Goal: Information Seeking & Learning: Find specific page/section

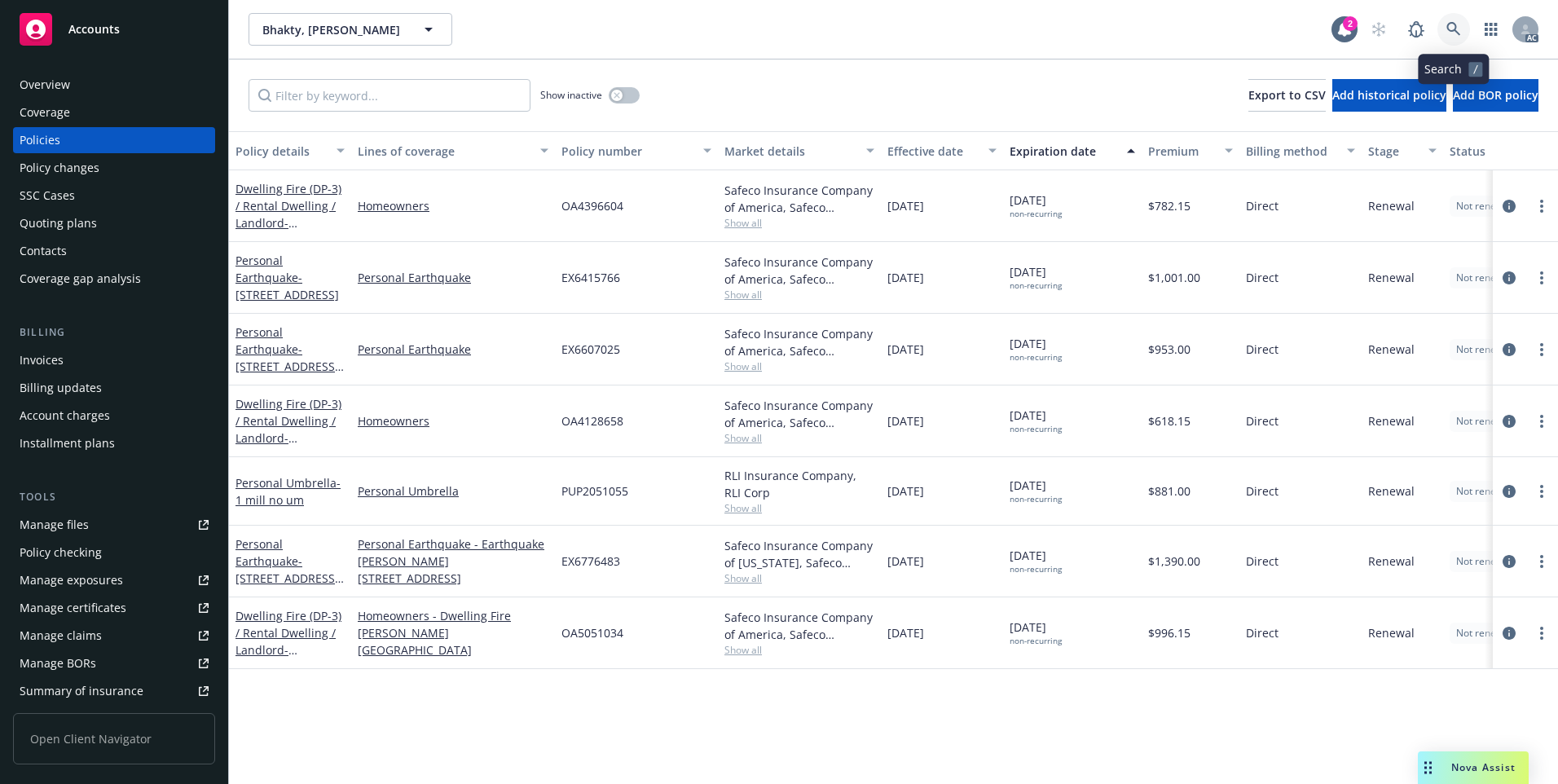
click at [1455, 30] on icon at bounding box center [1453, 29] width 15 height 15
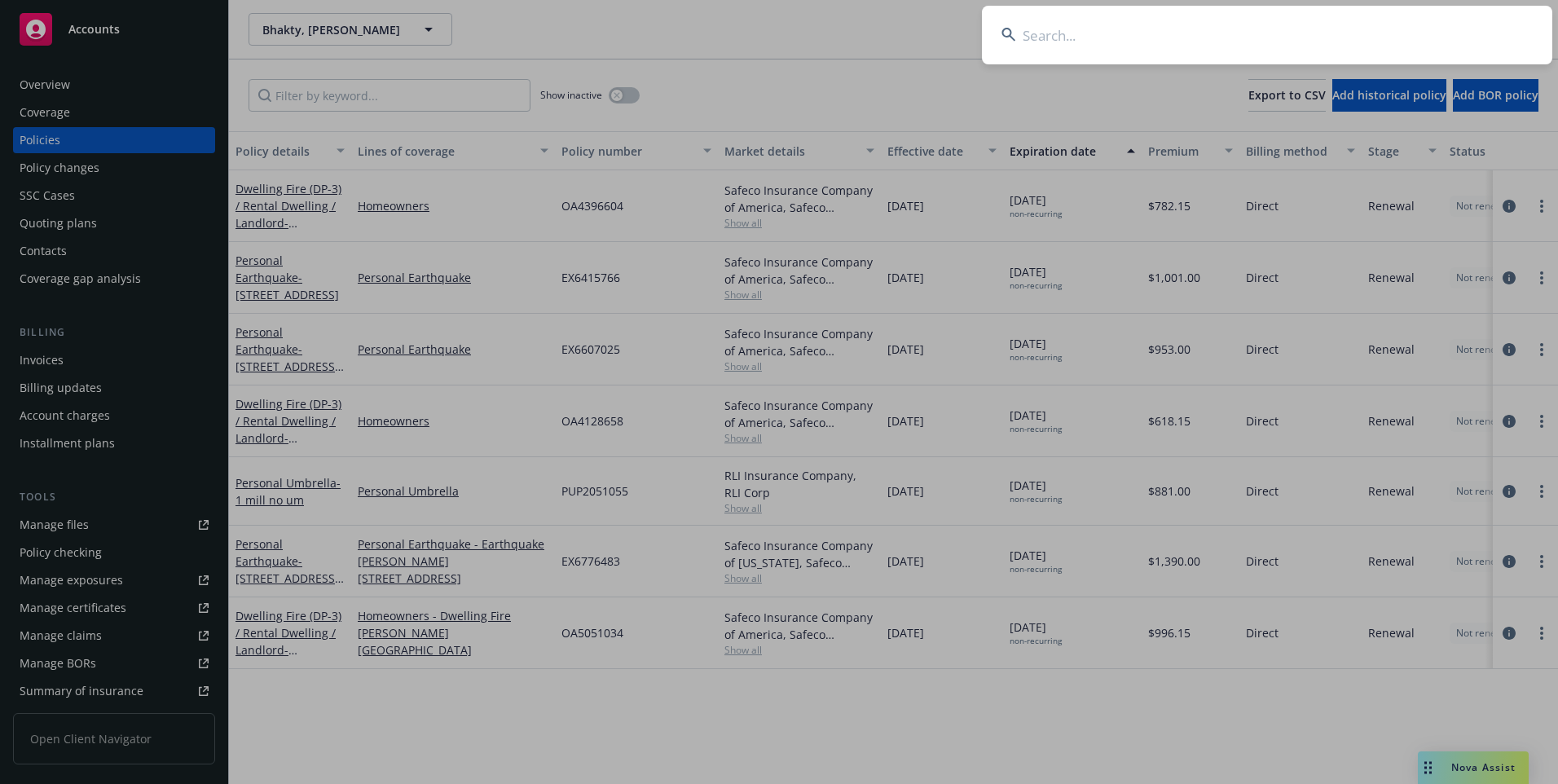
click at [1304, 39] on input at bounding box center [1267, 34] width 570 height 59
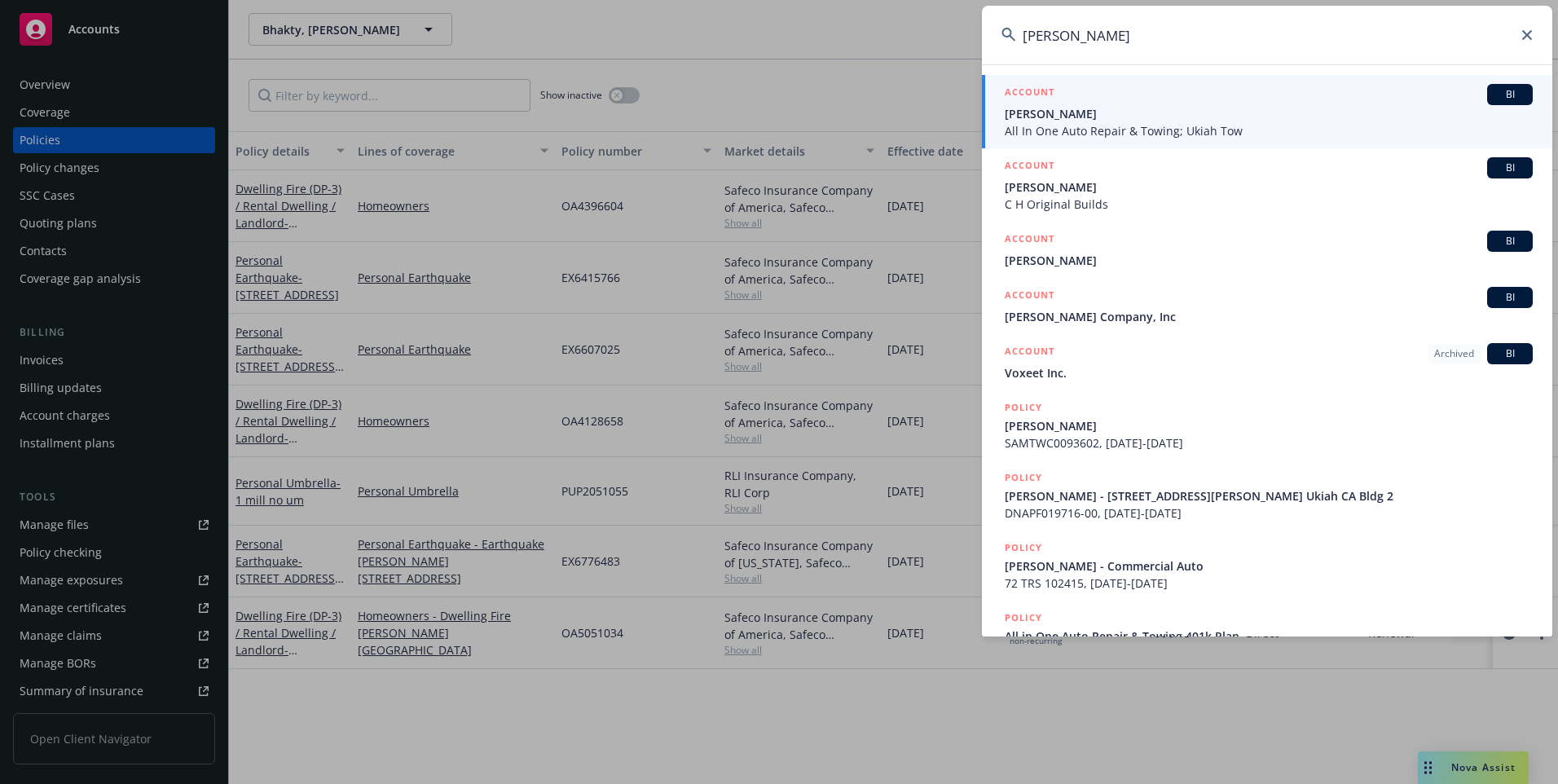
type input "[PERSON_NAME]"
click at [1162, 114] on span "[PERSON_NAME]" at bounding box center [1268, 113] width 528 height 17
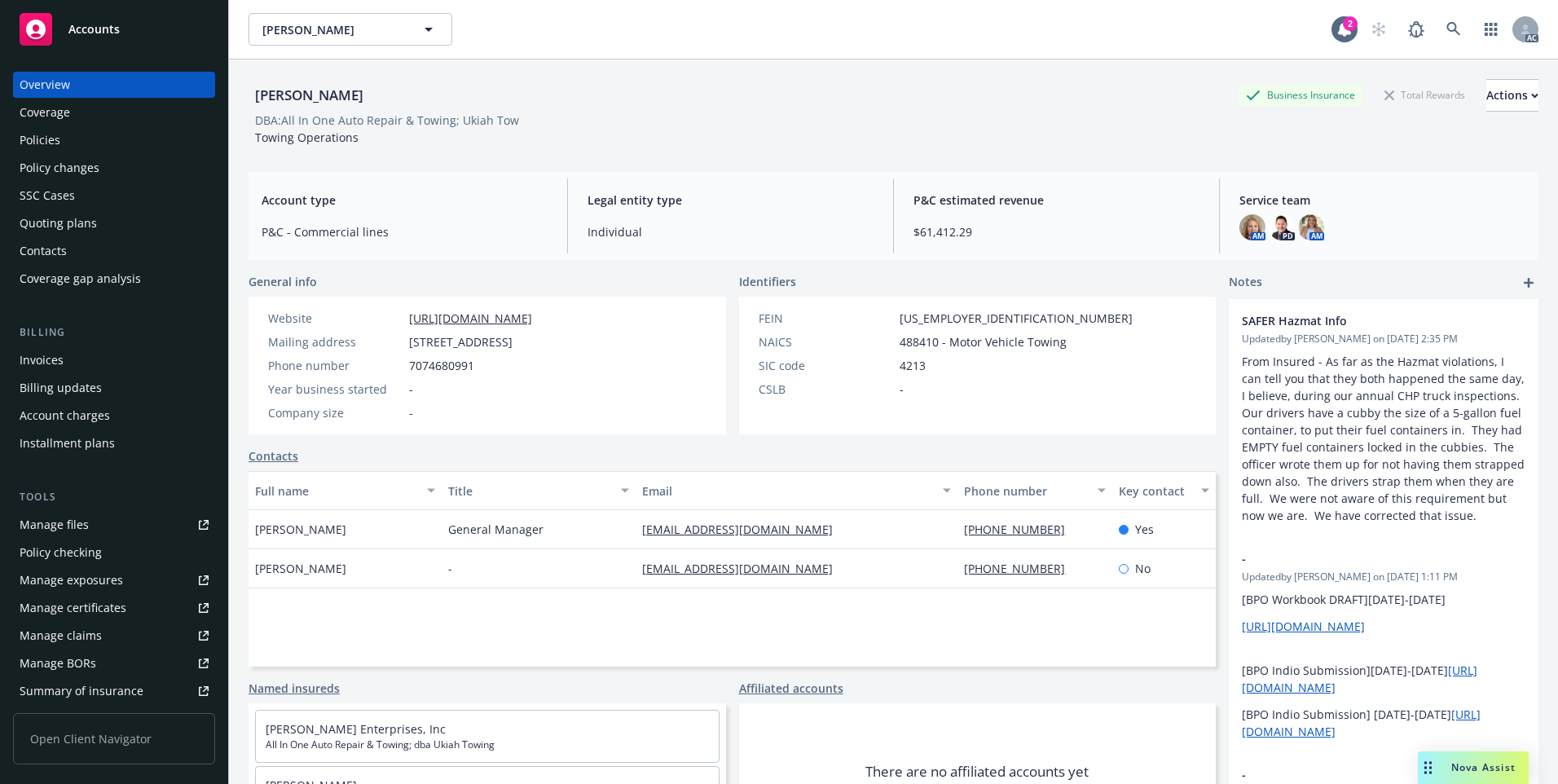
click at [54, 139] on div "Policies" at bounding box center [40, 140] width 40 height 26
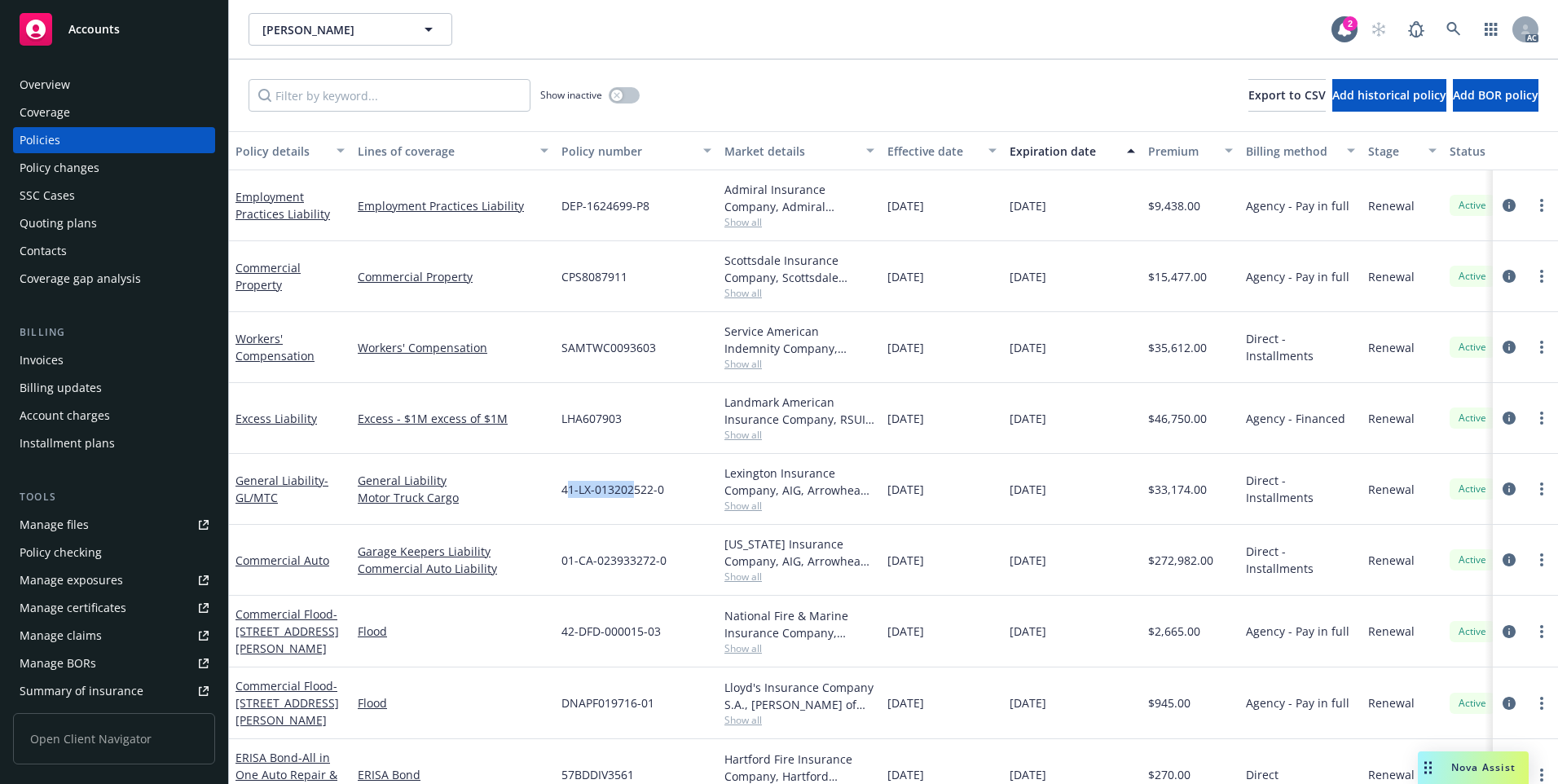
drag, startPoint x: 569, startPoint y: 495, endPoint x: 634, endPoint y: 494, distance: 65.0
click at [636, 495] on span "41-LX-013202522-0" at bounding box center [613, 488] width 103 height 17
click at [582, 511] on div "41-LX-013202522-0" at bounding box center [636, 489] width 163 height 71
drag, startPoint x: 553, startPoint y: 495, endPoint x: 664, endPoint y: 504, distance: 111.4
click at [664, 504] on div "General Liability - GL/MTC General Liability Motor Truck Cargo 41-LX-013202522-…" at bounding box center [1015, 489] width 1573 height 71
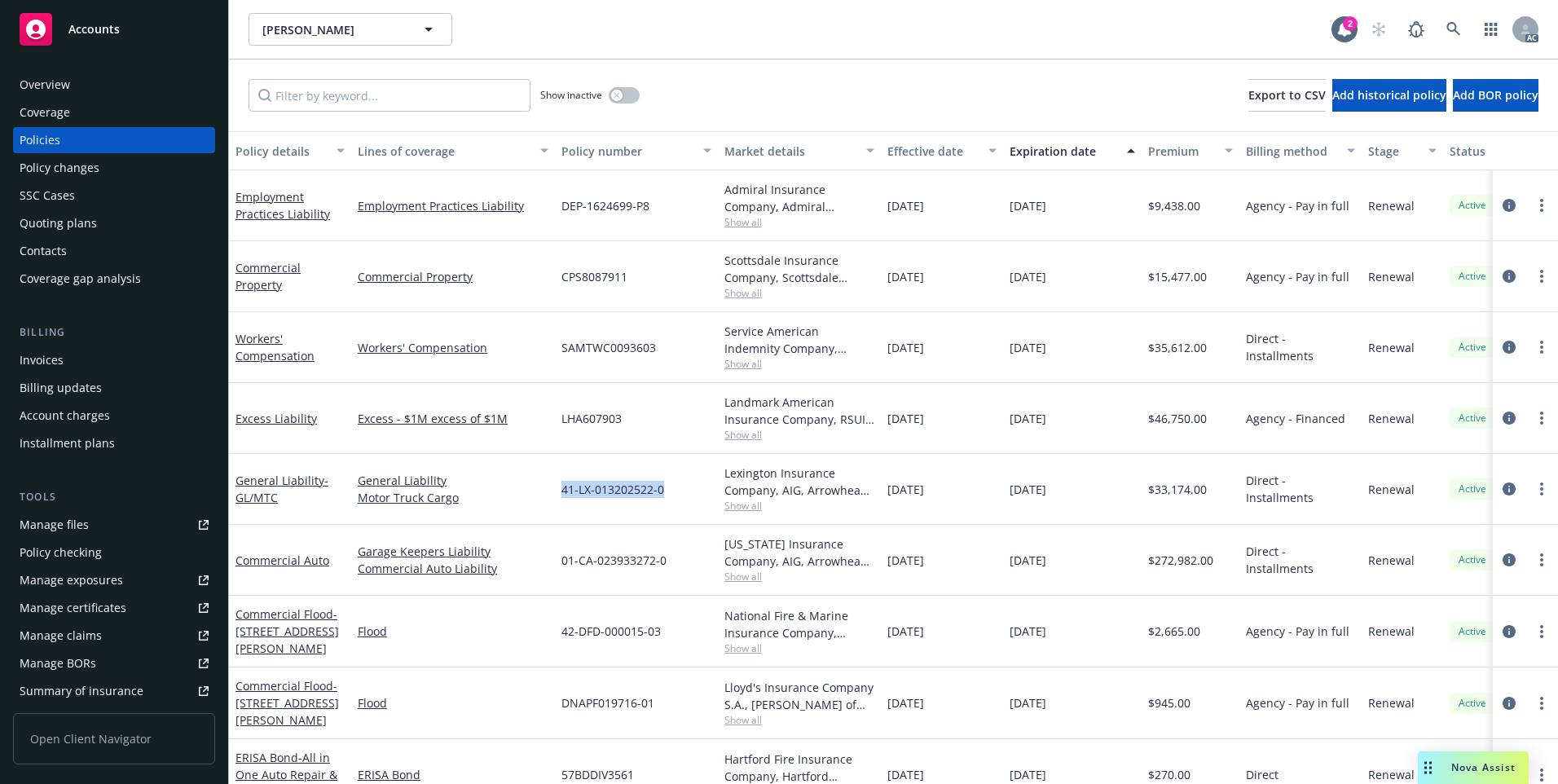
copy div "41-LX-013202522-0"
drag, startPoint x: 569, startPoint y: 568, endPoint x: 636, endPoint y: 573, distance: 67.2
click at [639, 573] on div "01-CA-023933272-0" at bounding box center [636, 560] width 163 height 71
drag, startPoint x: 636, startPoint y: 573, endPoint x: 582, endPoint y: 594, distance: 57.9
click at [584, 594] on div "Employment Practices Liability Employment Practices Liability DEP-1624699-P8 Ad…" at bounding box center [1015, 463] width 1573 height 586
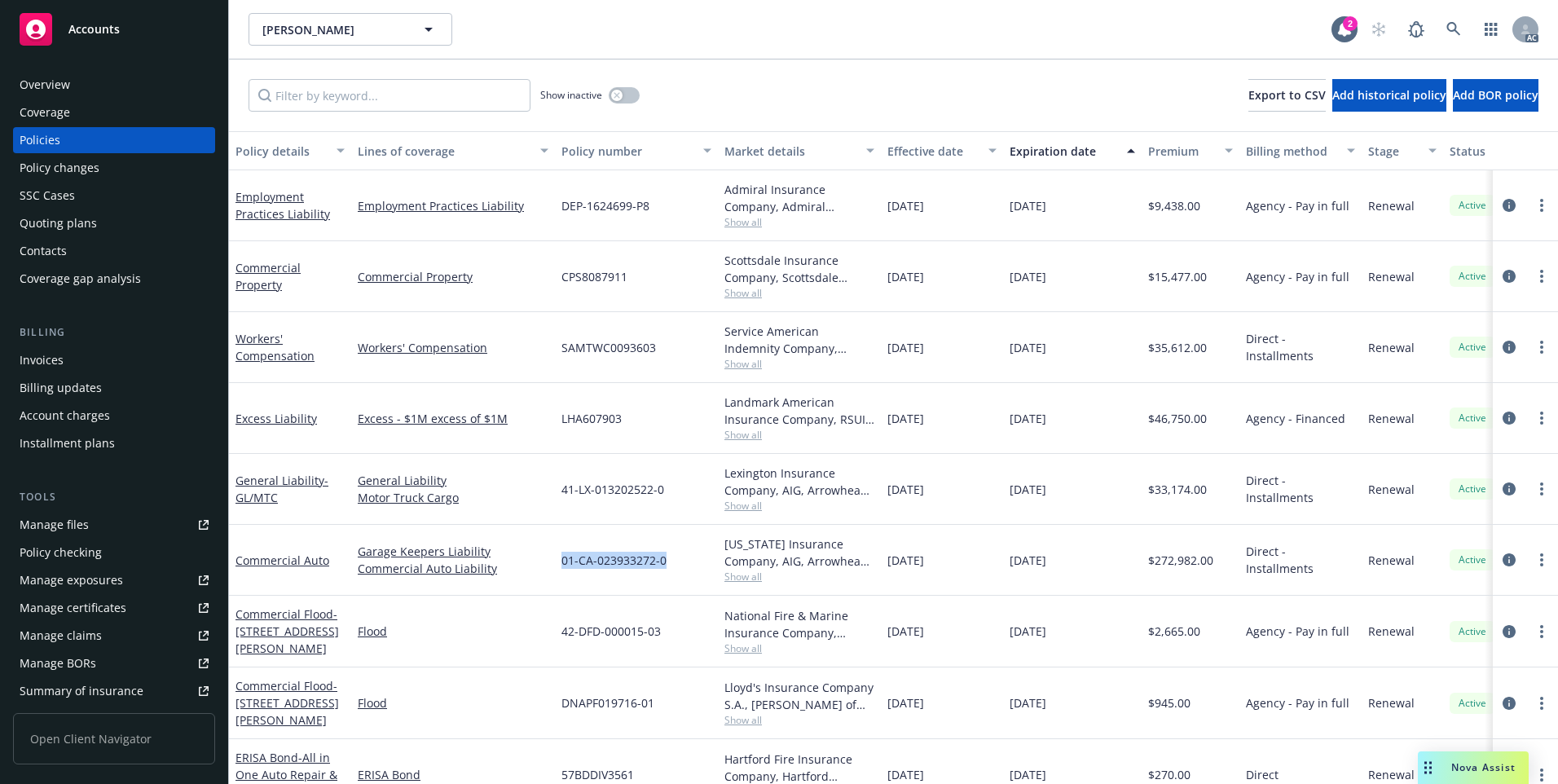
drag, startPoint x: 582, startPoint y: 594, endPoint x: 664, endPoint y: 574, distance: 84.4
click at [664, 574] on div "01-CA-023933272-0" at bounding box center [636, 560] width 163 height 71
copy span "01-CA-023933272-0"
click at [308, 560] on link "Commercial Auto" at bounding box center [283, 561] width 93 height 16
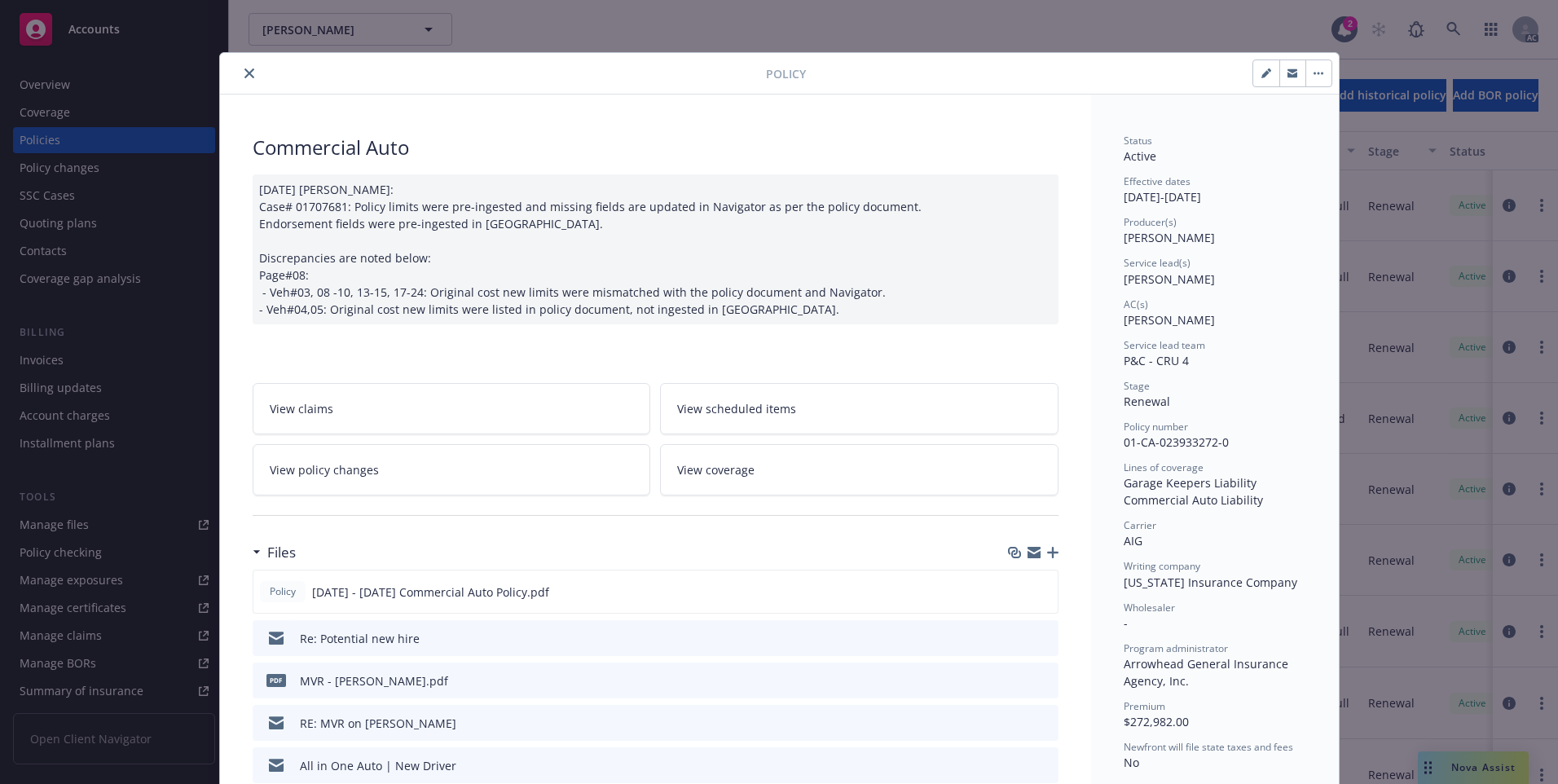
click at [246, 78] on button "close" at bounding box center [249, 73] width 19 height 19
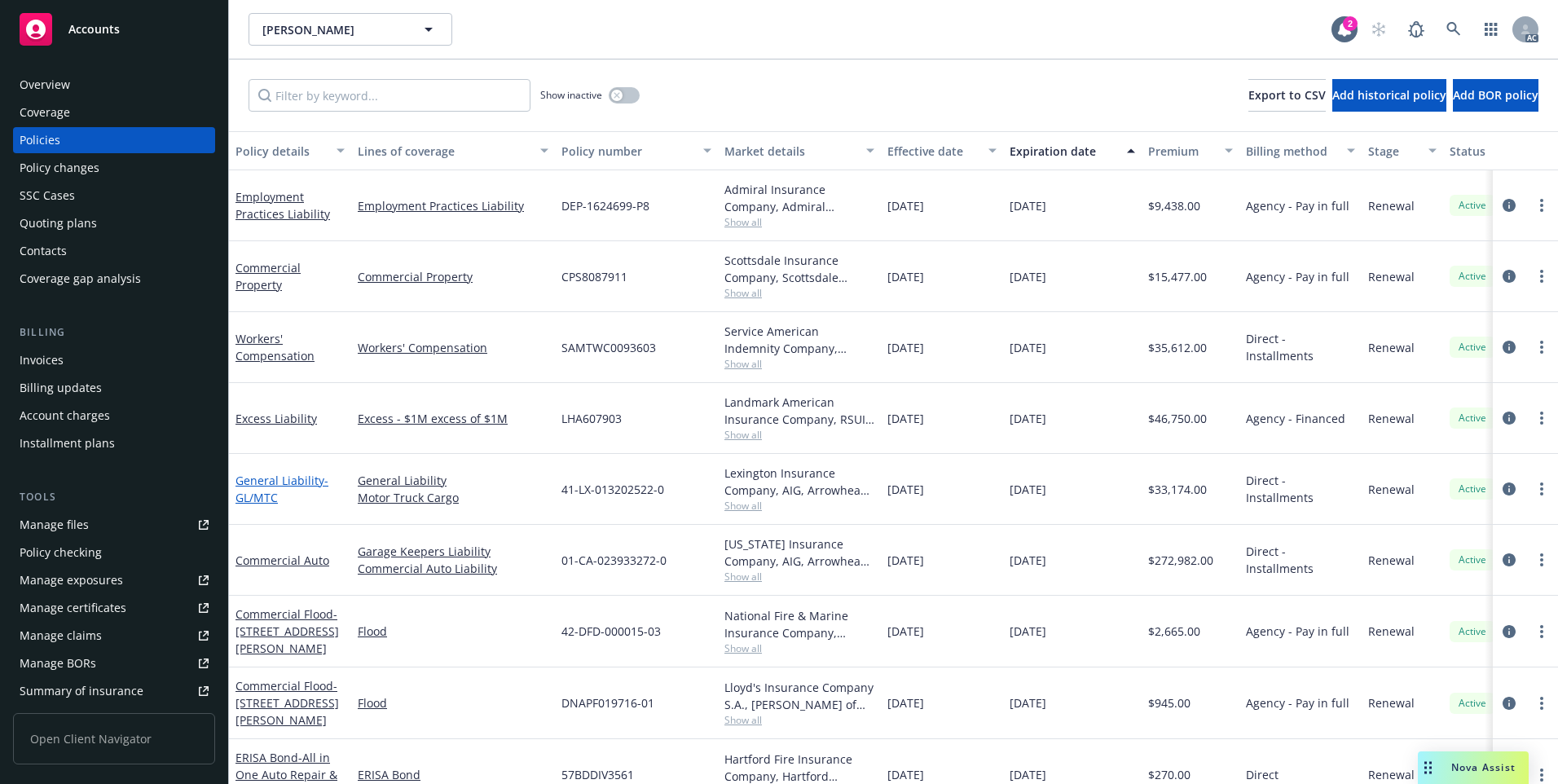
click at [289, 480] on link "General Liability - GL/MTC" at bounding box center [283, 488] width 93 height 33
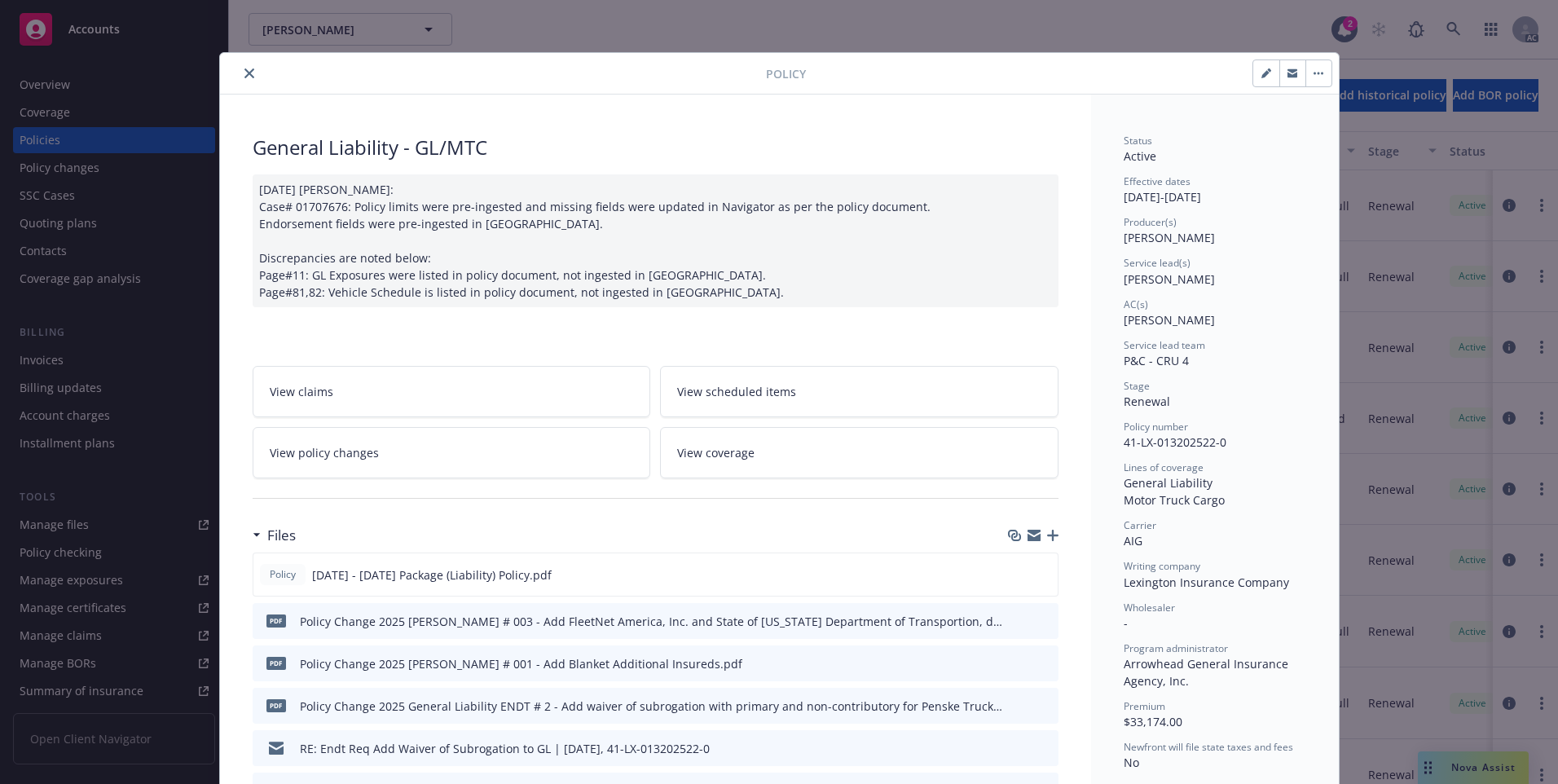
click at [239, 79] on button "close" at bounding box center [249, 73] width 19 height 19
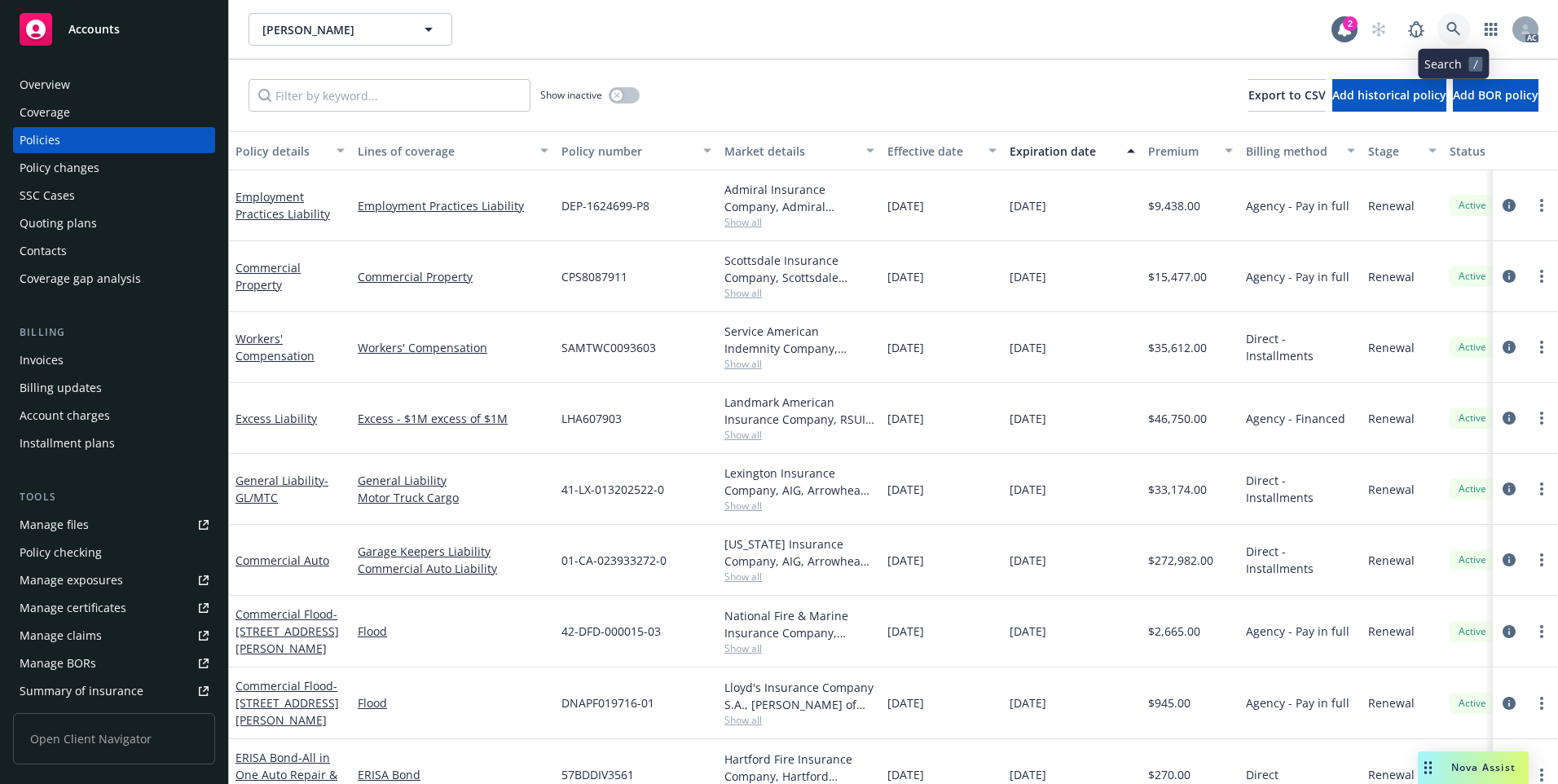
click at [1448, 30] on icon at bounding box center [1453, 29] width 15 height 15
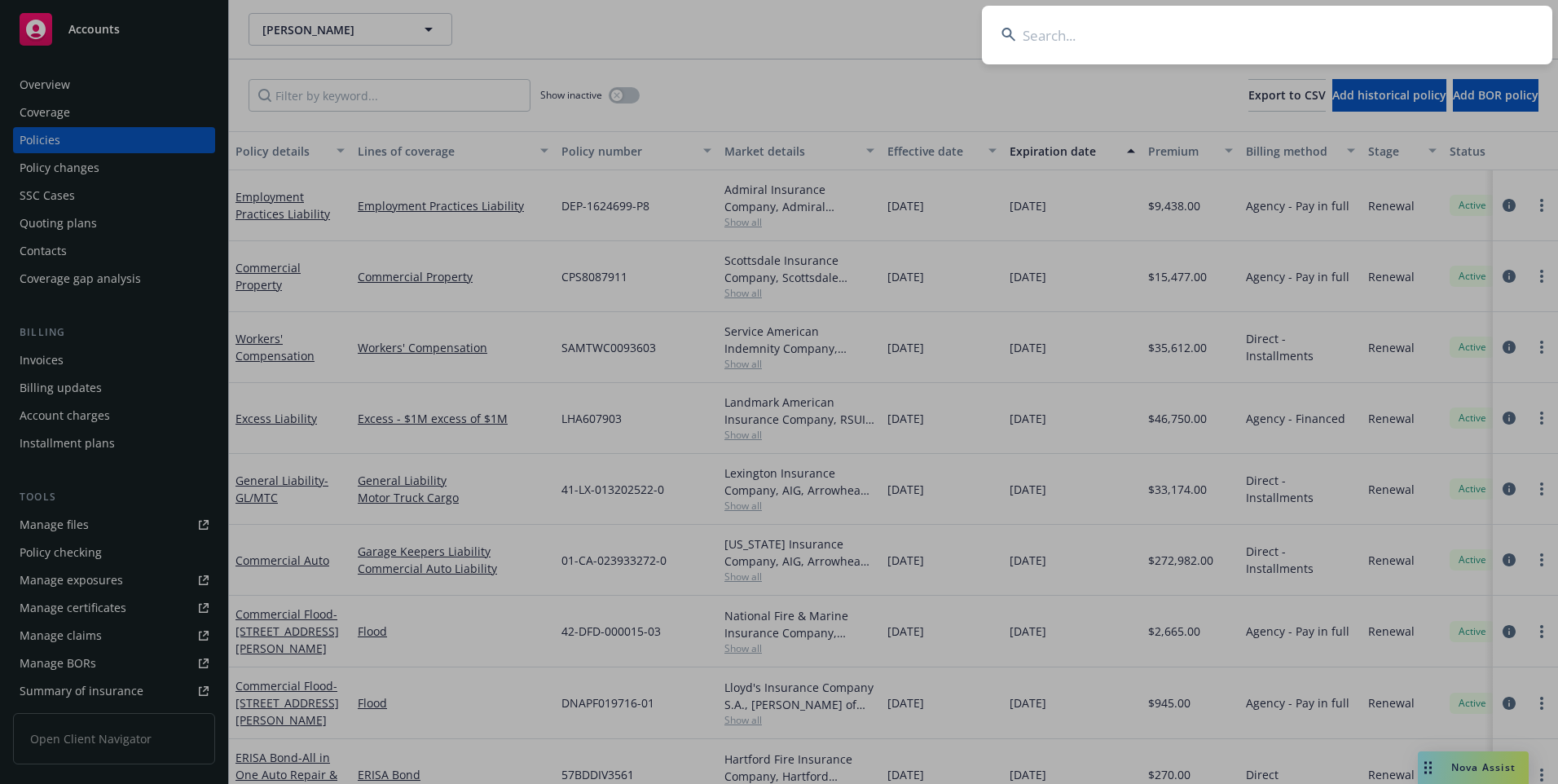
click at [1344, 35] on input at bounding box center [1267, 34] width 570 height 59
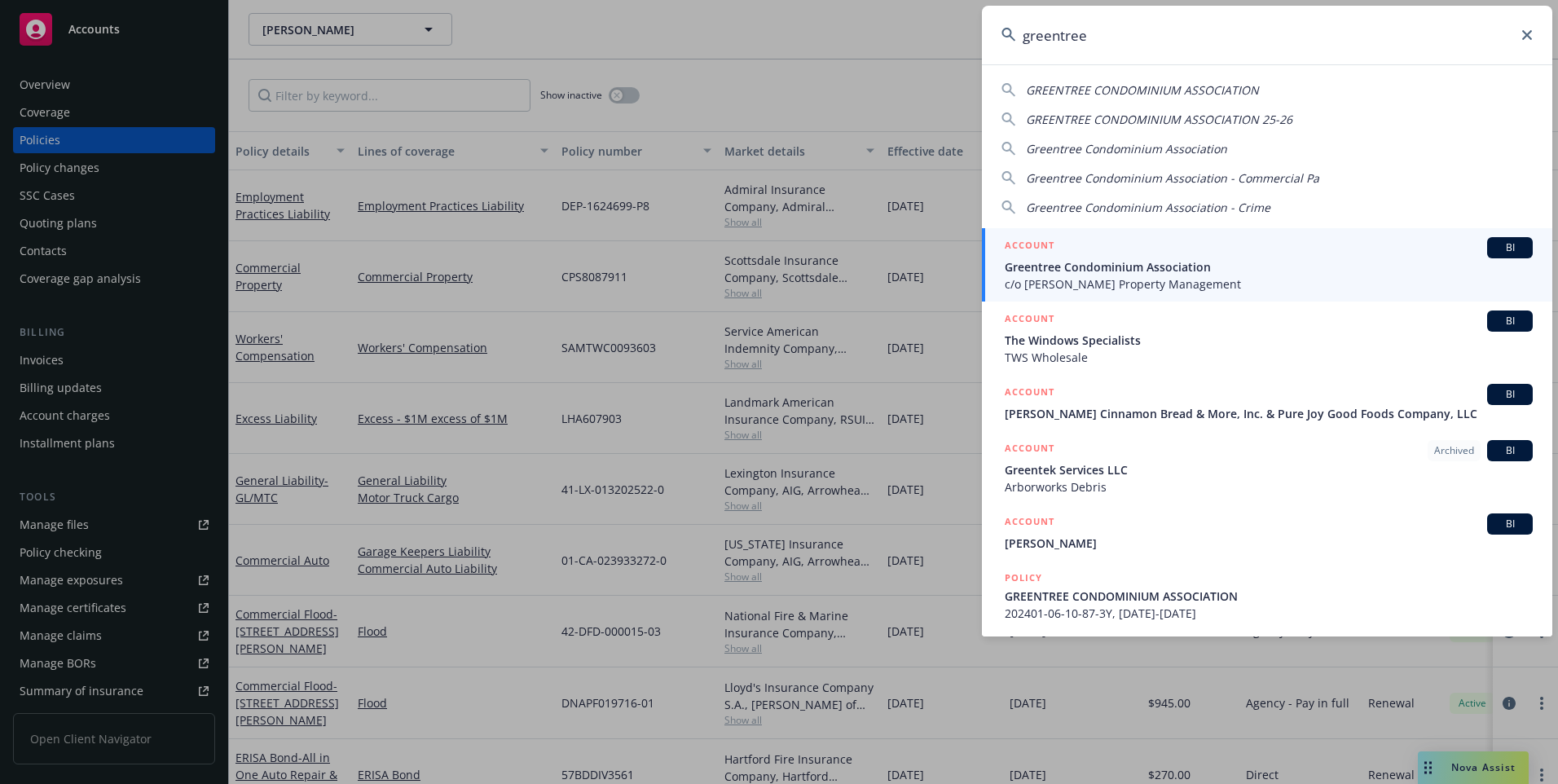
type input "greentree"
drag, startPoint x: 1277, startPoint y: 259, endPoint x: 1280, endPoint y: 275, distance: 16.3
click at [1279, 261] on span "Greentree Condominium Association" at bounding box center [1268, 266] width 528 height 17
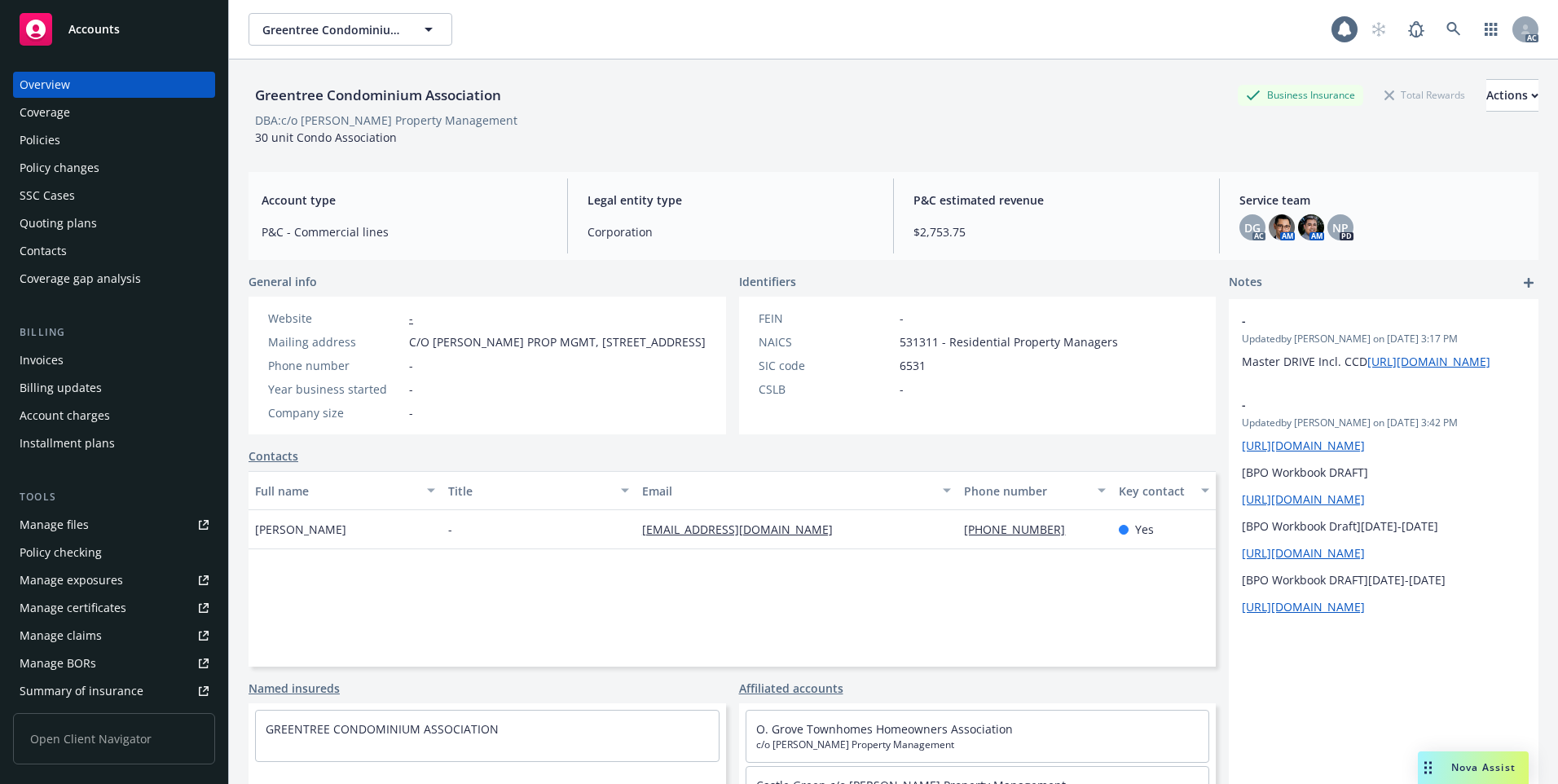
click at [82, 131] on div "Policies" at bounding box center [114, 140] width 189 height 26
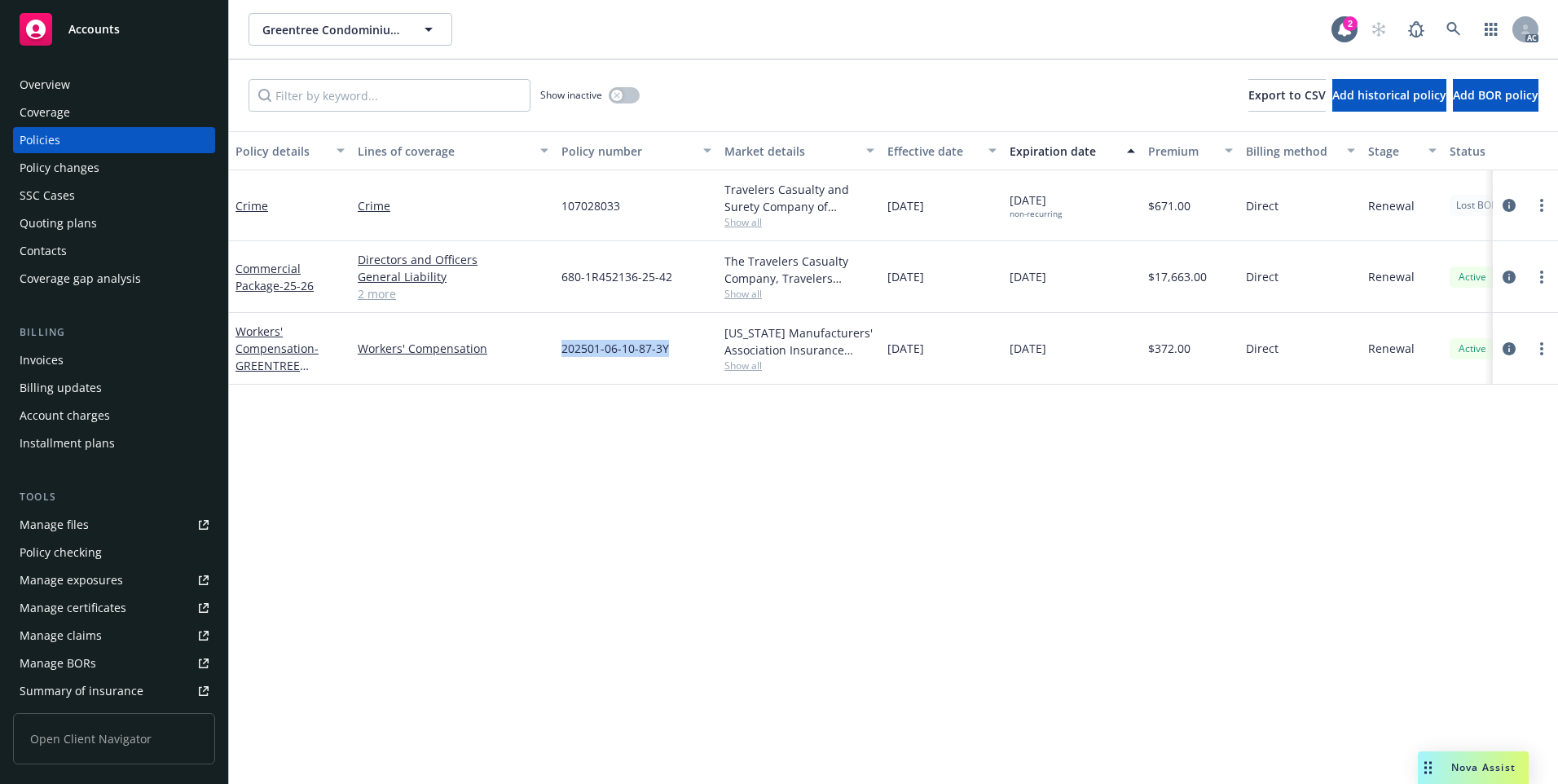
drag, startPoint x: 561, startPoint y: 352, endPoint x: 669, endPoint y: 356, distance: 108.1
click at [669, 356] on div "202501-06-10-87-3Y" at bounding box center [636, 348] width 163 height 71
copy span "202501-06-10-87-3Y"
click at [267, 344] on link "Workers' Compensation - GREENTREE CONDOMINIUM ASSOCIATION 25-26" at bounding box center [290, 364] width 108 height 84
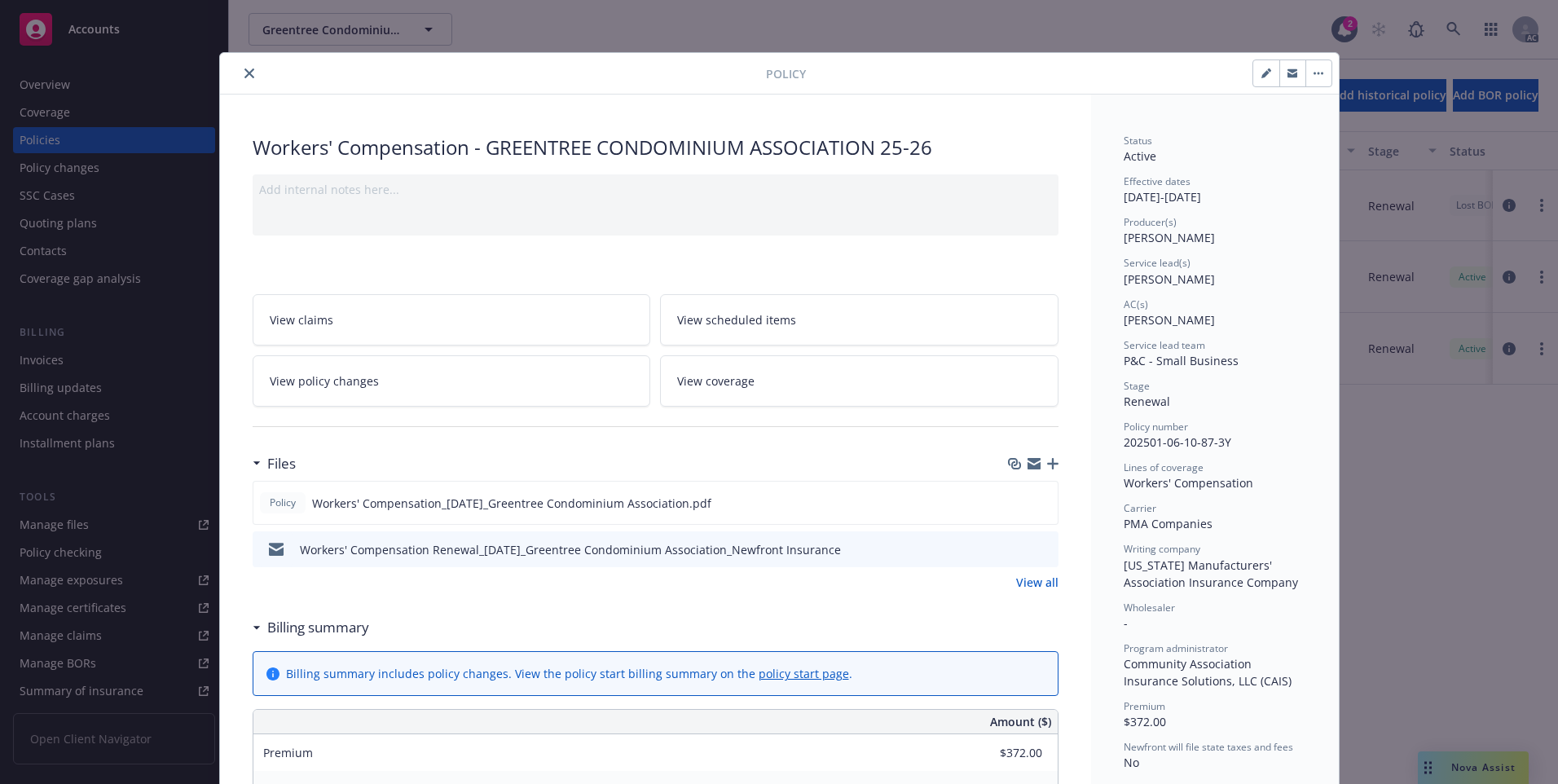
click at [245, 73] on icon "close" at bounding box center [249, 73] width 10 height 10
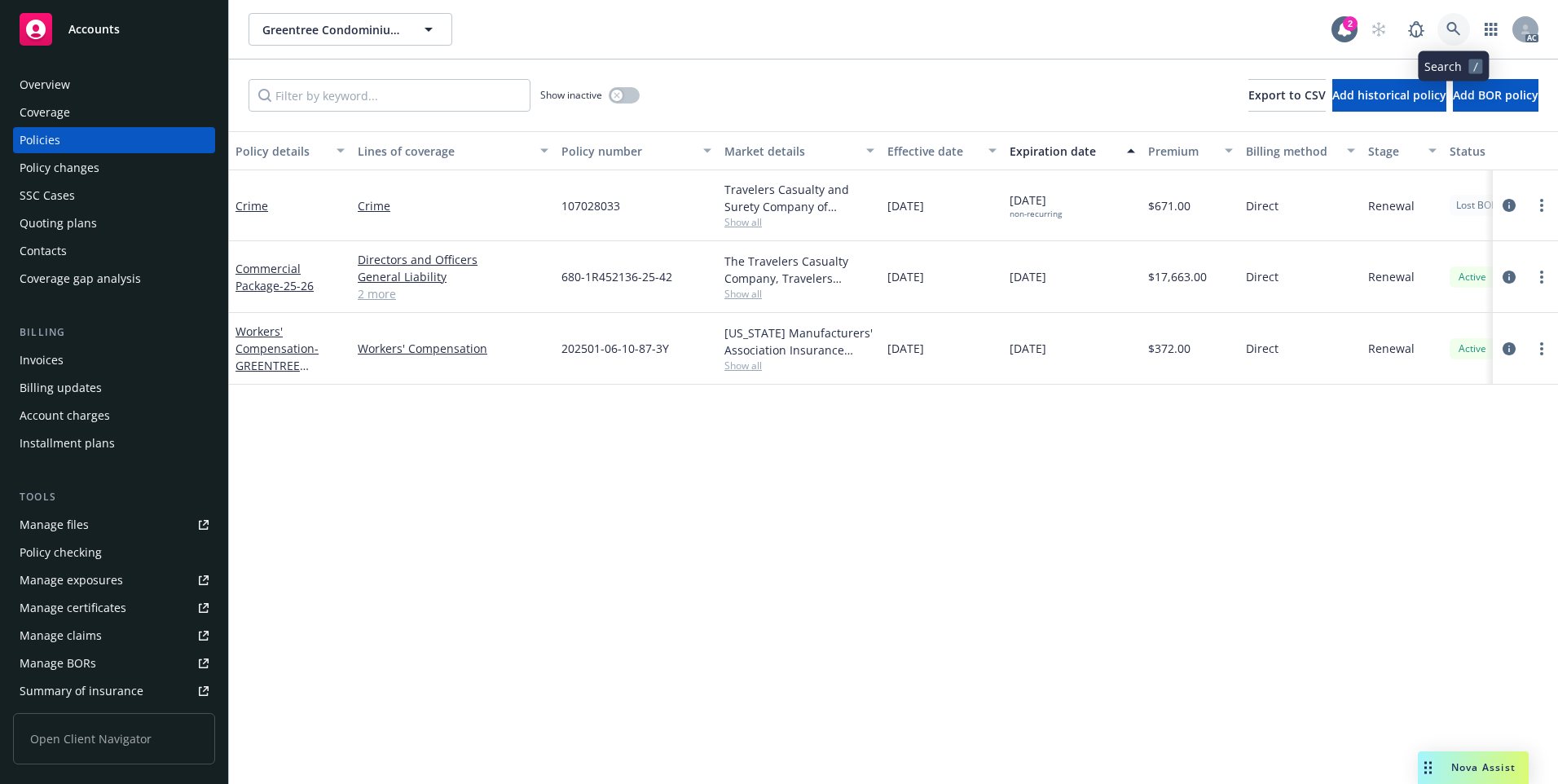
click at [1453, 27] on icon at bounding box center [1453, 29] width 15 height 15
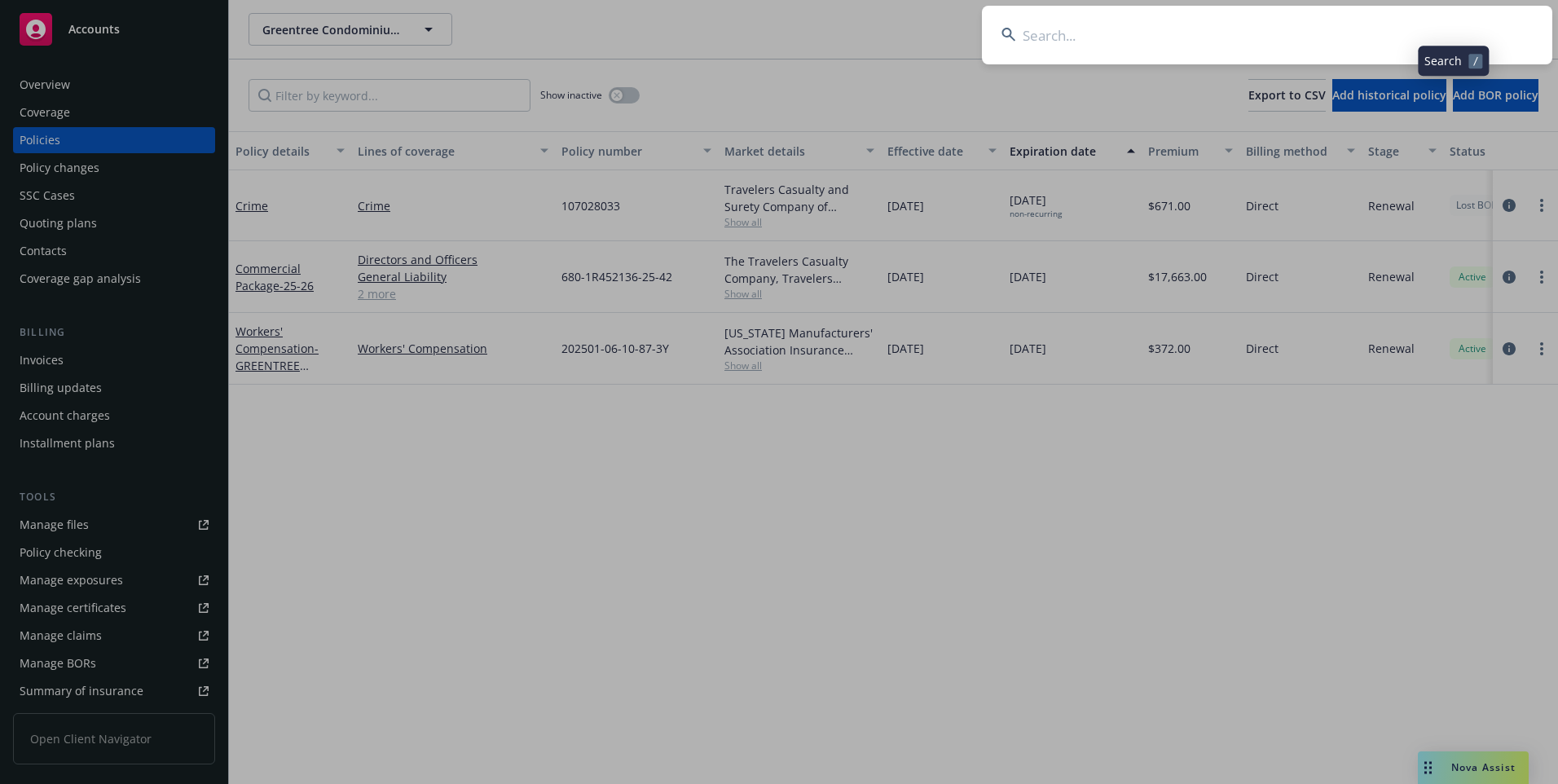
click at [1339, 32] on input at bounding box center [1267, 34] width 570 height 59
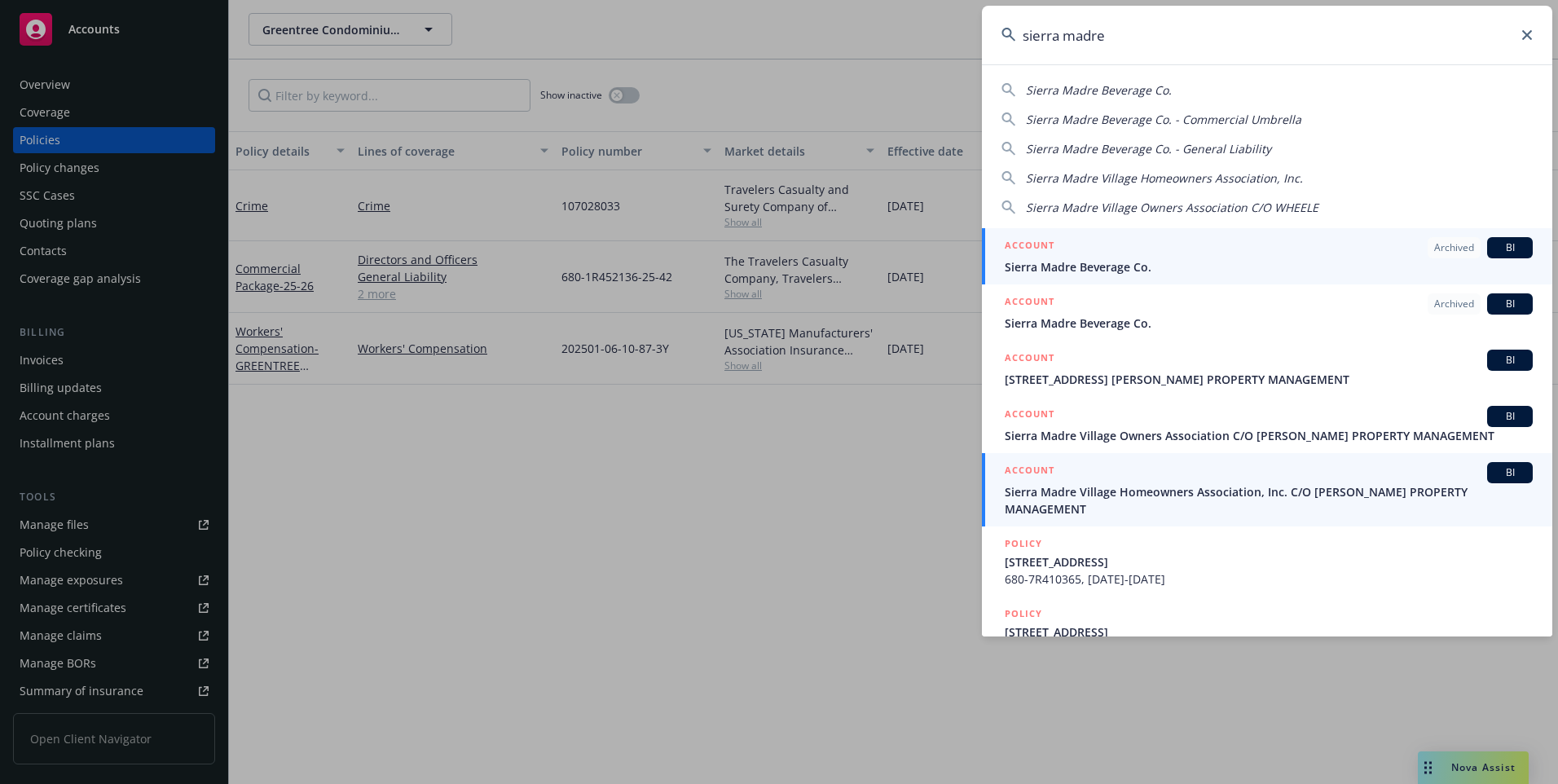
type input "sierra madre"
click at [1187, 482] on div "ACCOUNT BI" at bounding box center [1268, 473] width 528 height 21
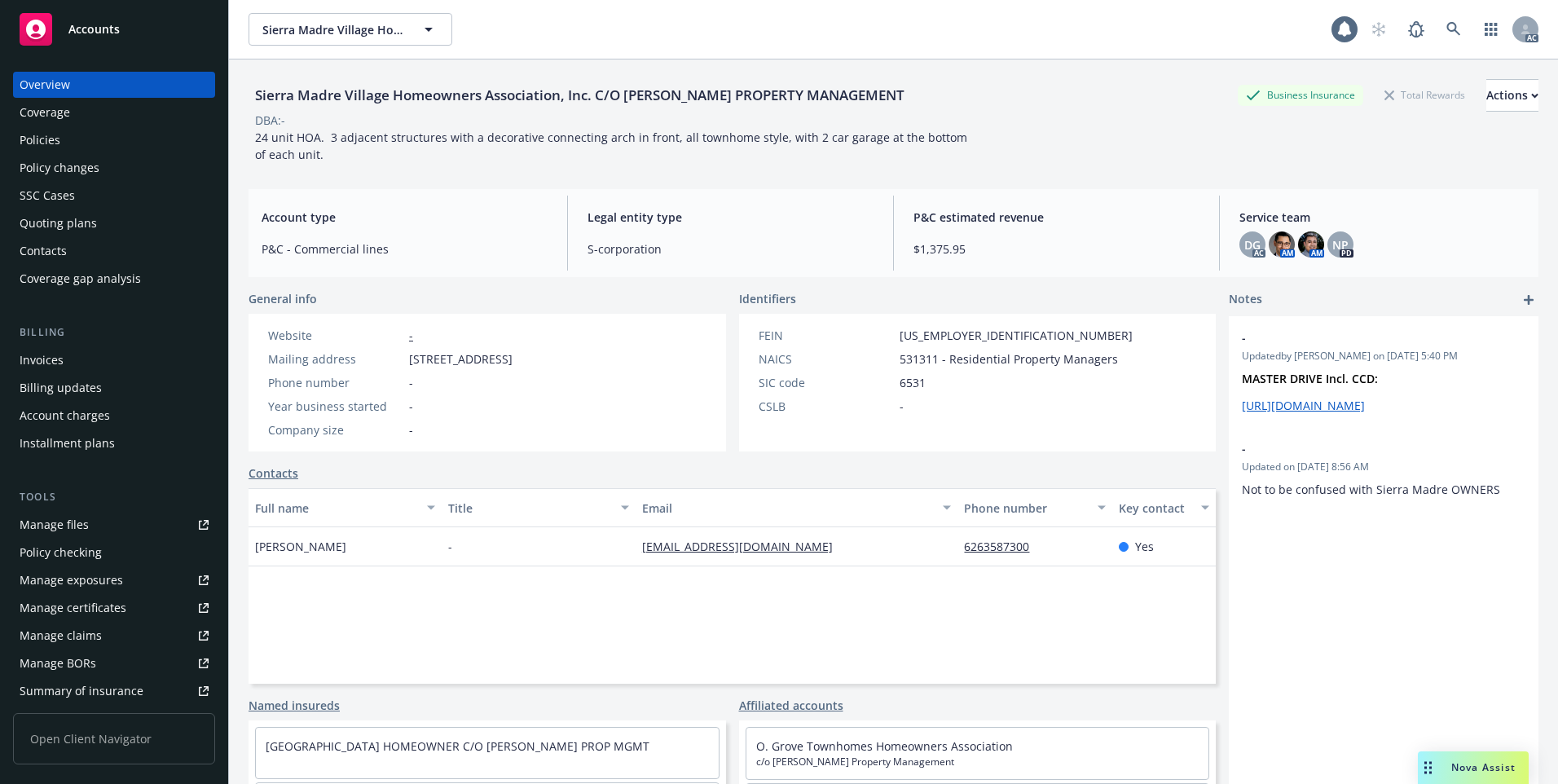
click at [62, 148] on div "Policies" at bounding box center [114, 140] width 189 height 26
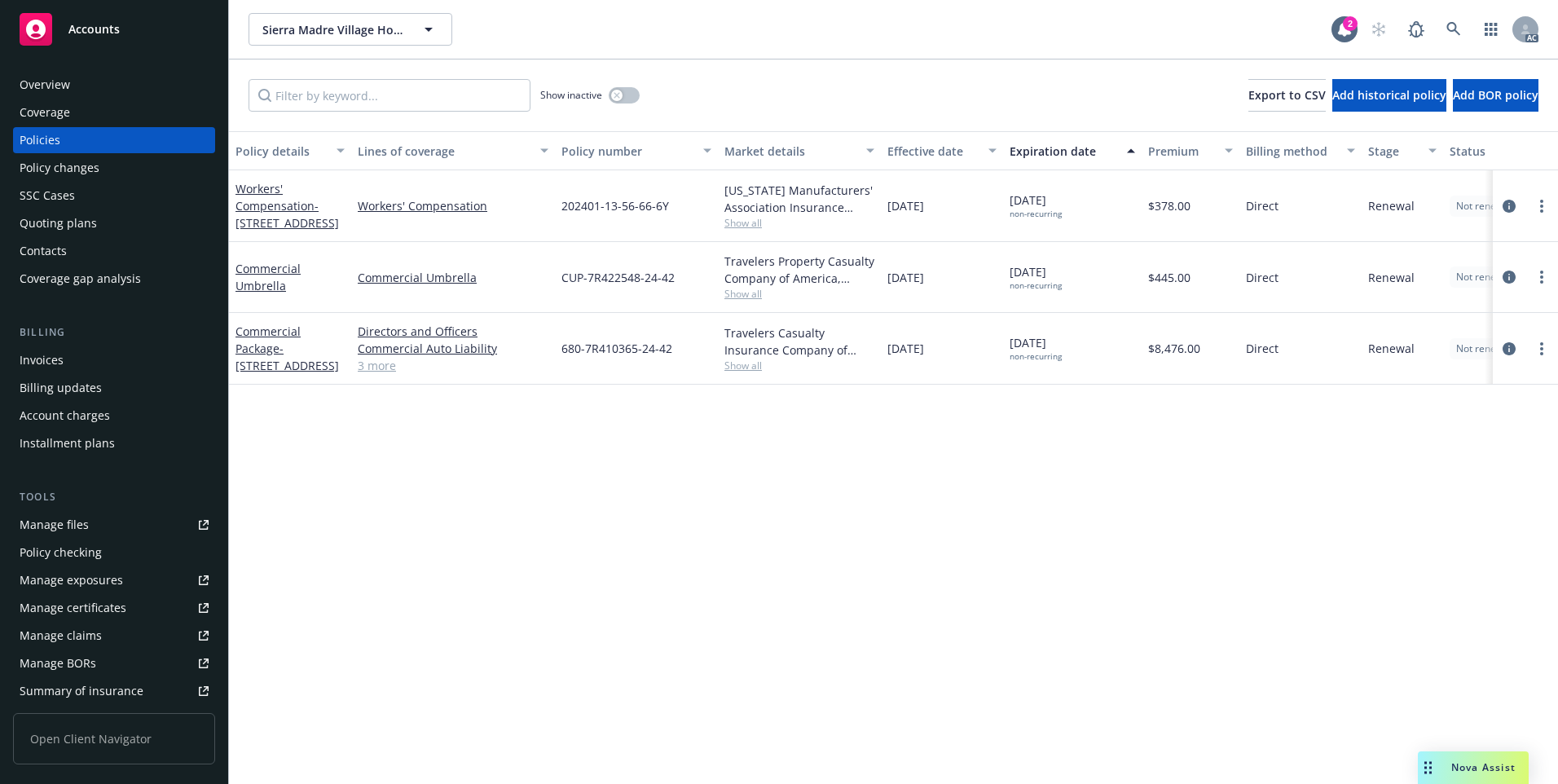
click at [948, 150] on div "Effective date" at bounding box center [933, 150] width 92 height 17
click at [948, 157] on div "Effective date" at bounding box center [933, 150] width 92 height 17
click at [1450, 16] on link at bounding box center [1453, 29] width 33 height 33
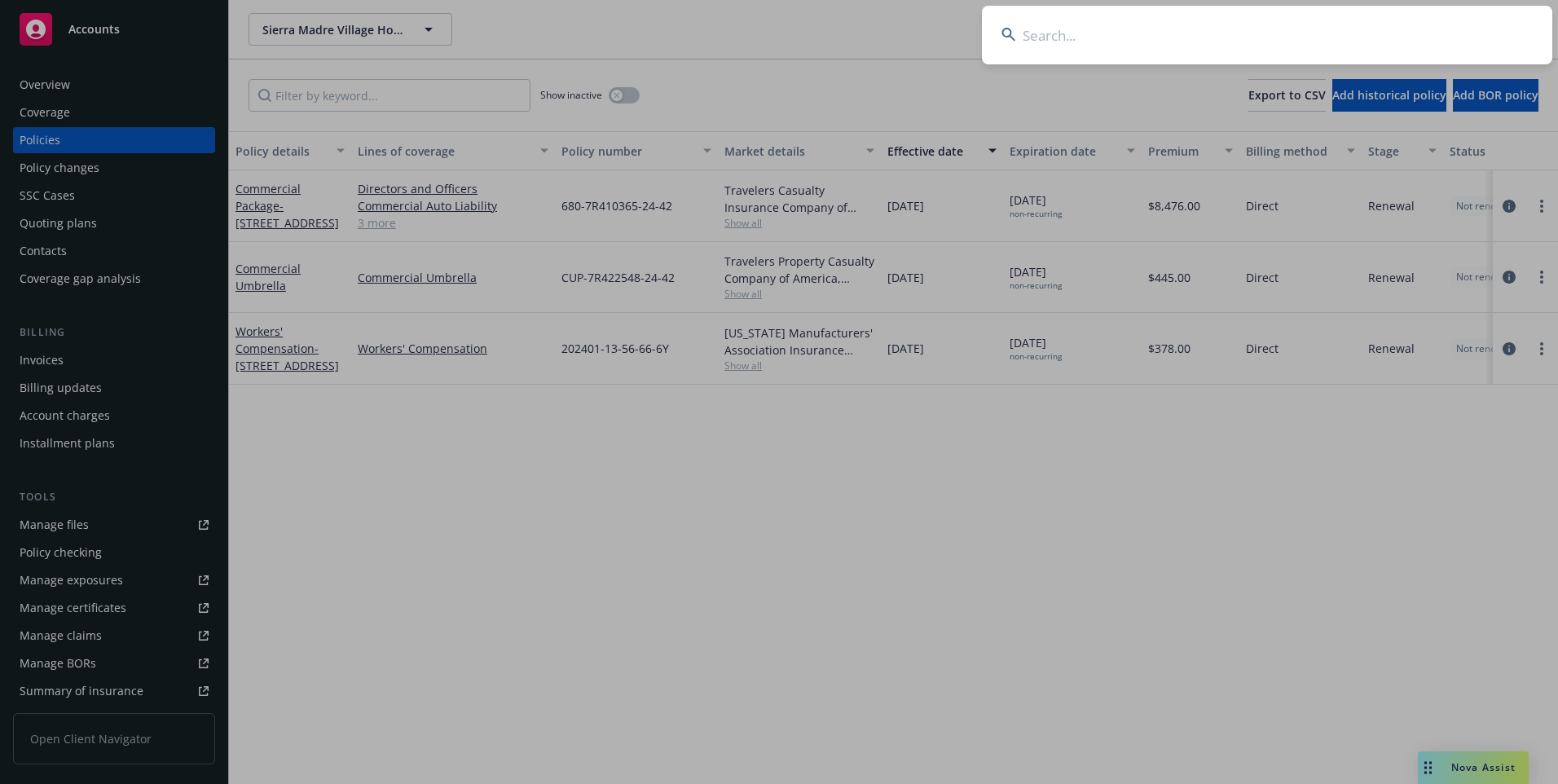
click at [1409, 33] on input at bounding box center [1267, 34] width 570 height 59
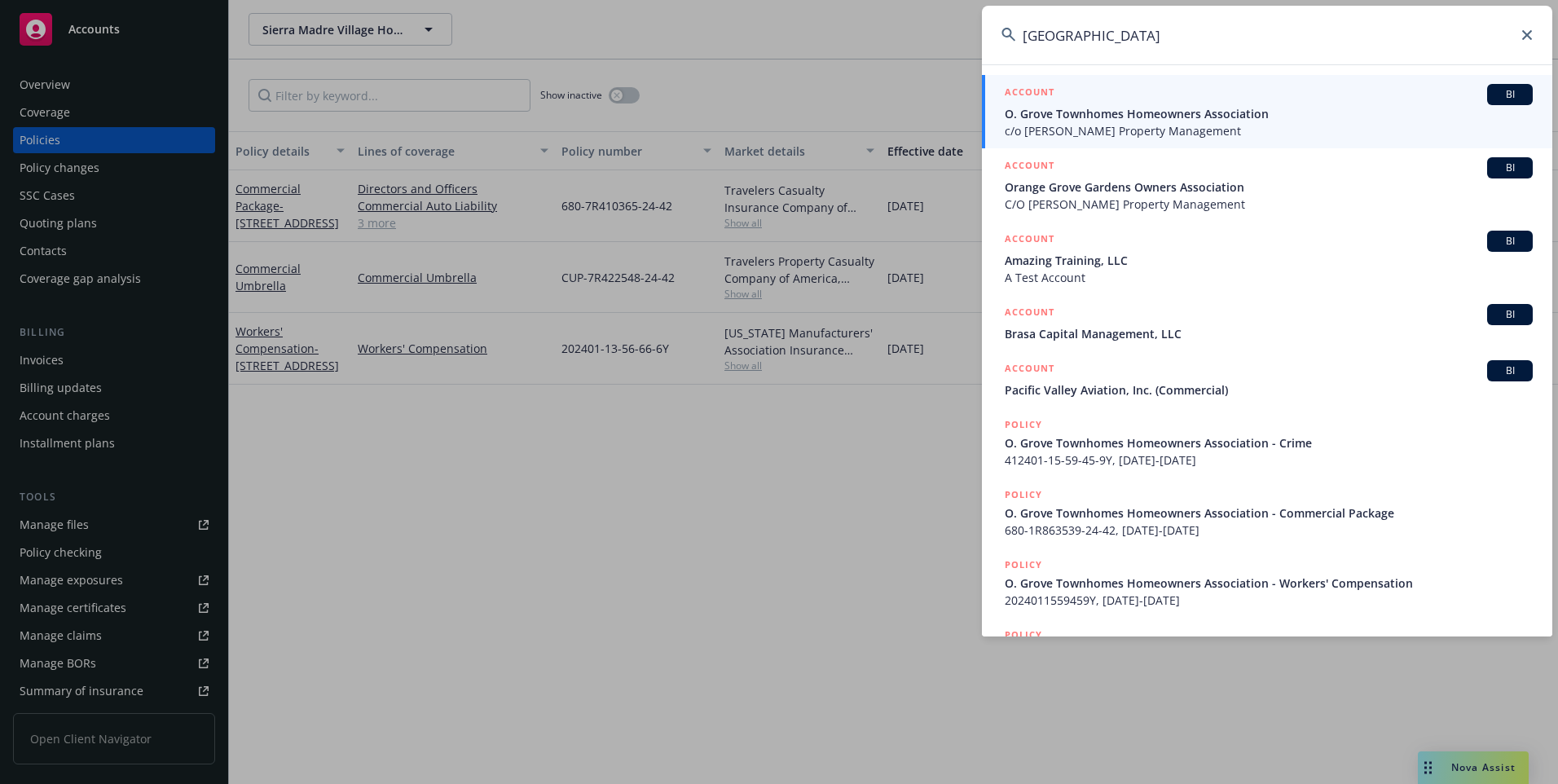
type input "[GEOGRAPHIC_DATA]"
click at [1260, 108] on span "O. Grove Townhomes Homeowners Association" at bounding box center [1268, 113] width 528 height 17
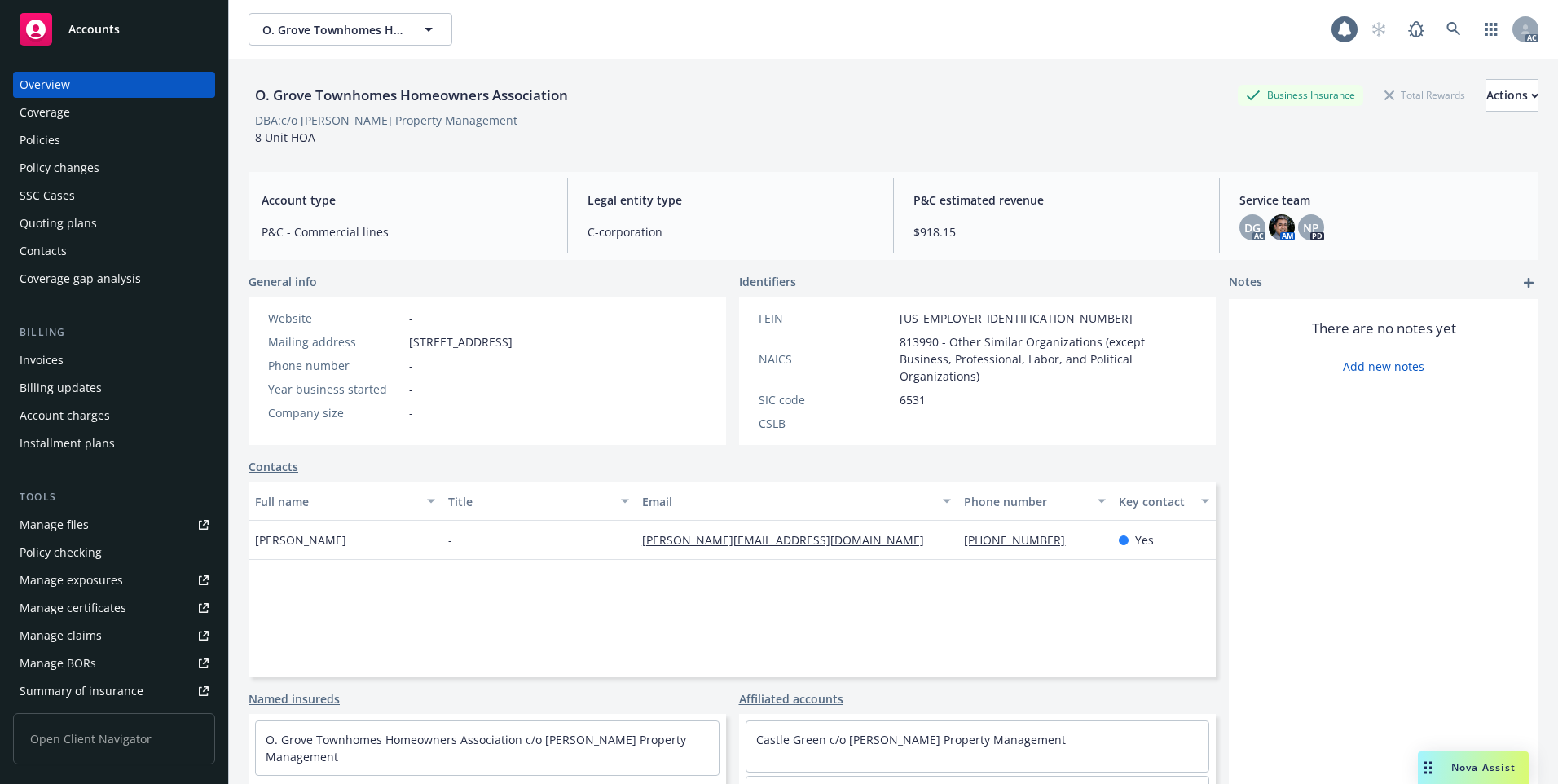
click at [59, 143] on div "Policies" at bounding box center [40, 140] width 40 height 26
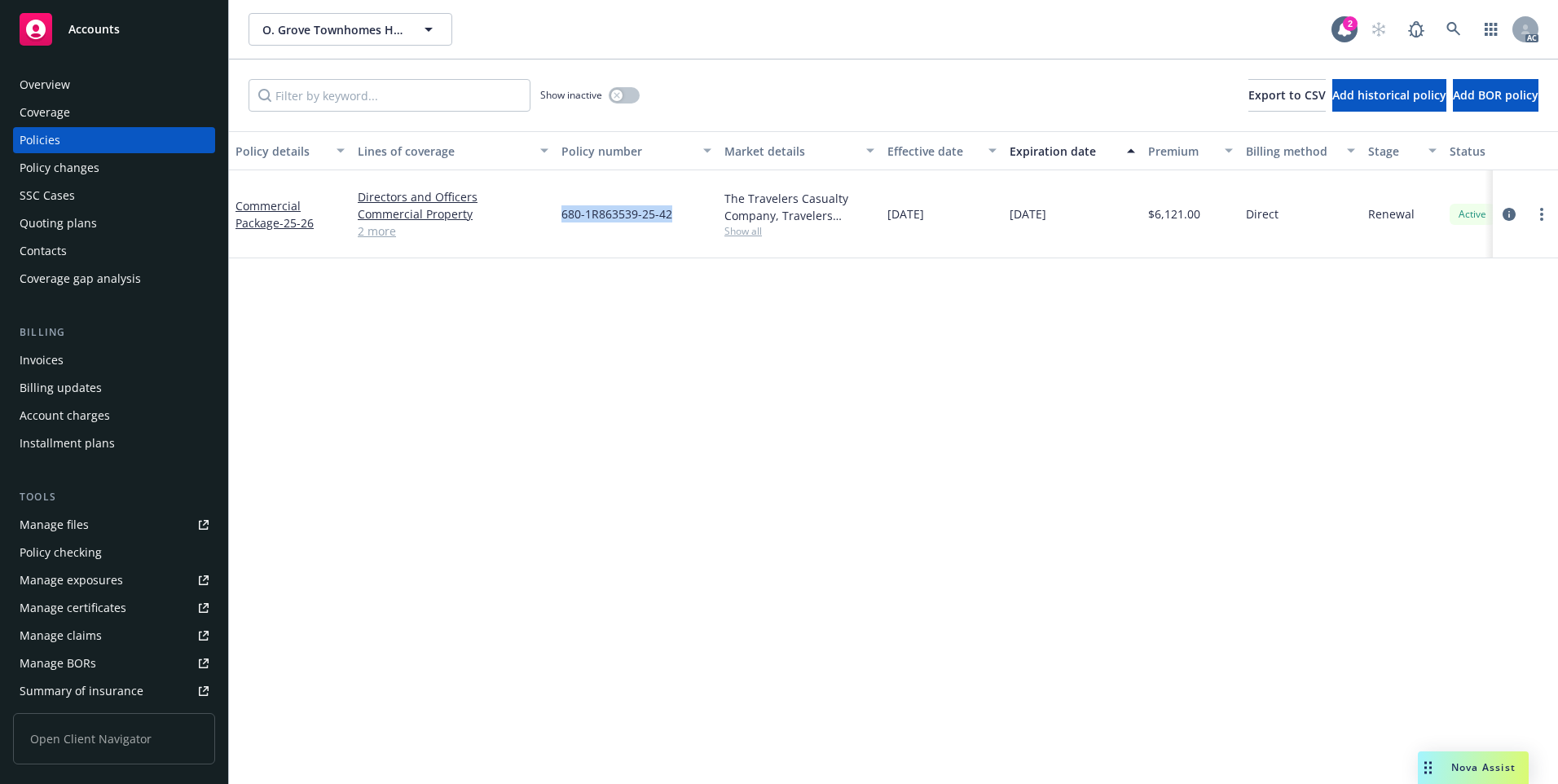
drag, startPoint x: 564, startPoint y: 227, endPoint x: 672, endPoint y: 224, distance: 108.0
click at [671, 223] on div "680-1R863539-25-42" at bounding box center [636, 214] width 163 height 88
click at [690, 363] on div "Policy details Lines of coverage Policy number Market details Effective date Ex…" at bounding box center [893, 457] width 1329 height 652
click at [1454, 27] on icon at bounding box center [1453, 29] width 15 height 15
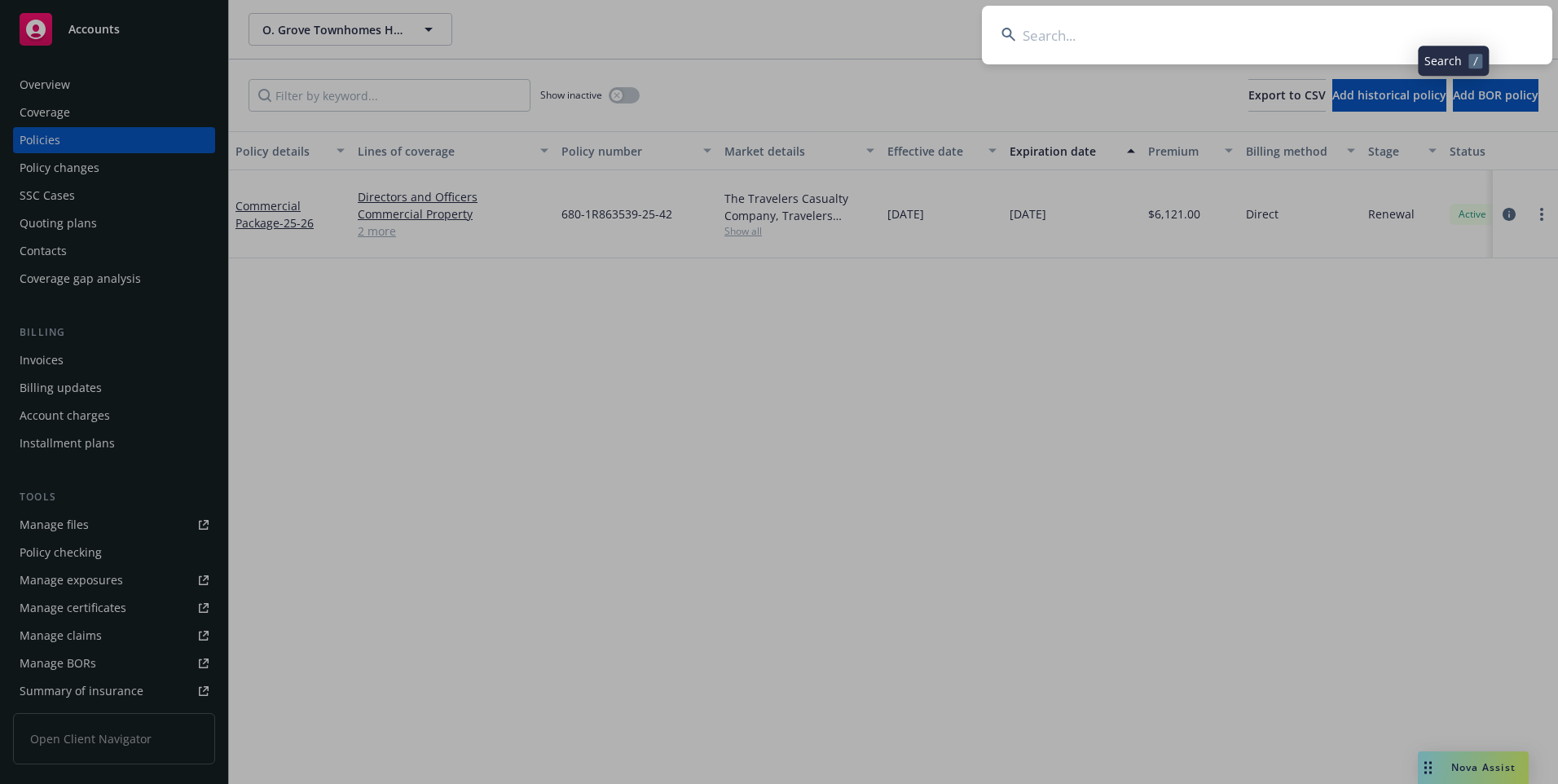
click at [1406, 39] on input at bounding box center [1267, 34] width 570 height 59
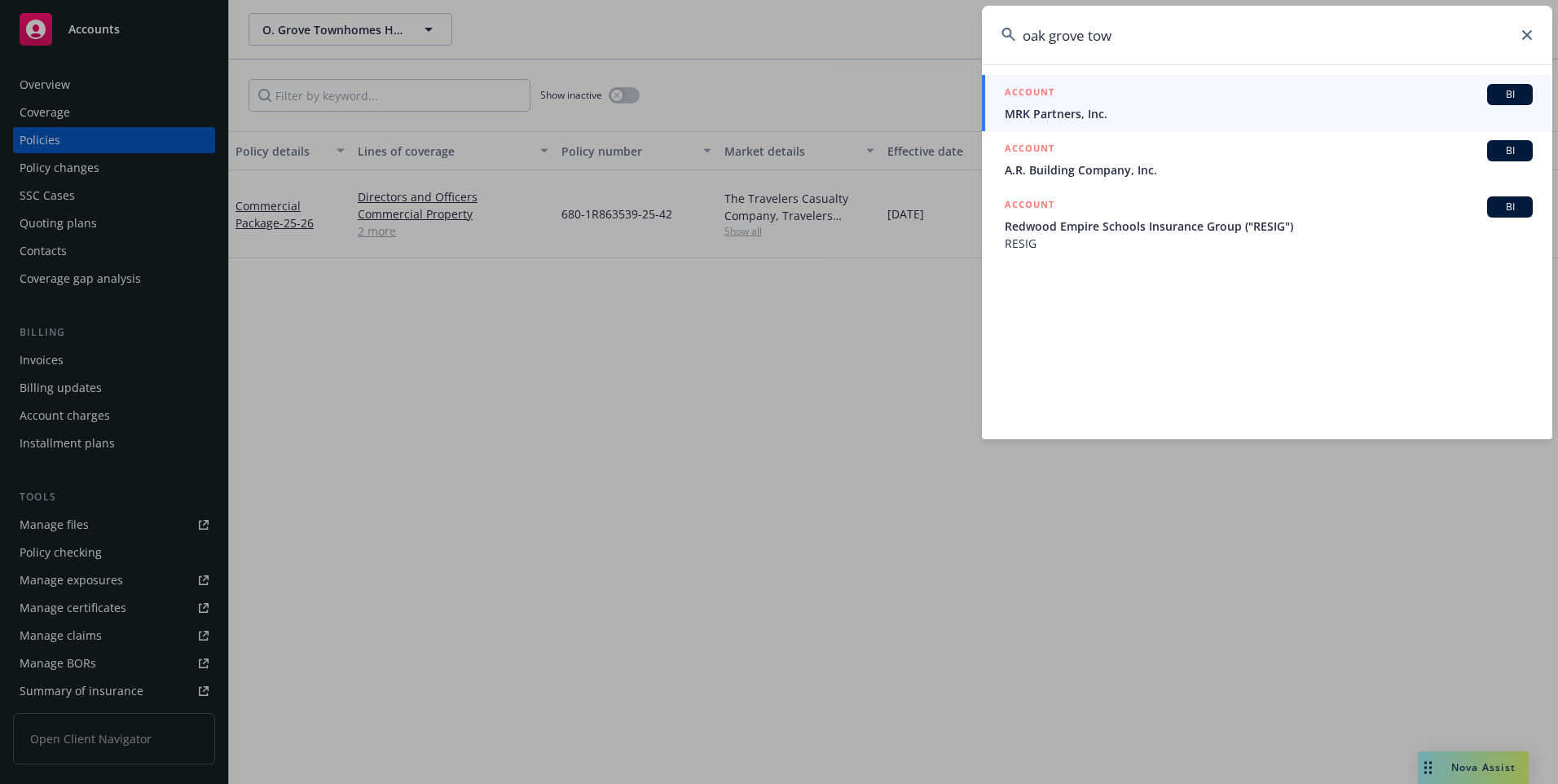
drag, startPoint x: 1047, startPoint y: 39, endPoint x: 978, endPoint y: 45, distance: 69.3
click at [978, 45] on div "oak grove tow ACCOUNT BI MRK Partners, Inc. ACCOUNT BI A.R. Building Company, I…" at bounding box center [779, 392] width 1558 height 784
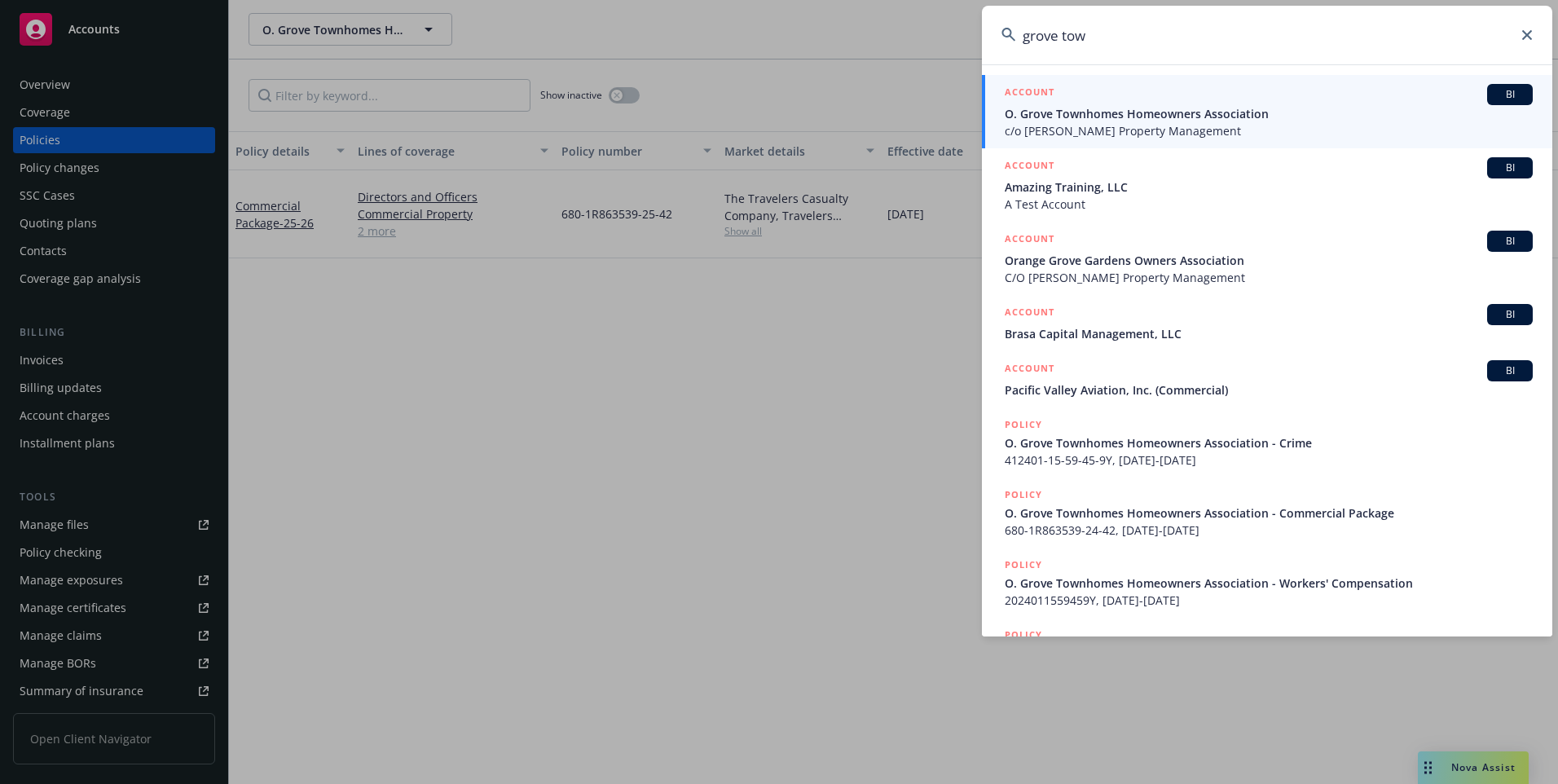
type input "grove tow"
click at [1079, 266] on span "Orange Grove Gardens Owners Association" at bounding box center [1268, 260] width 528 height 17
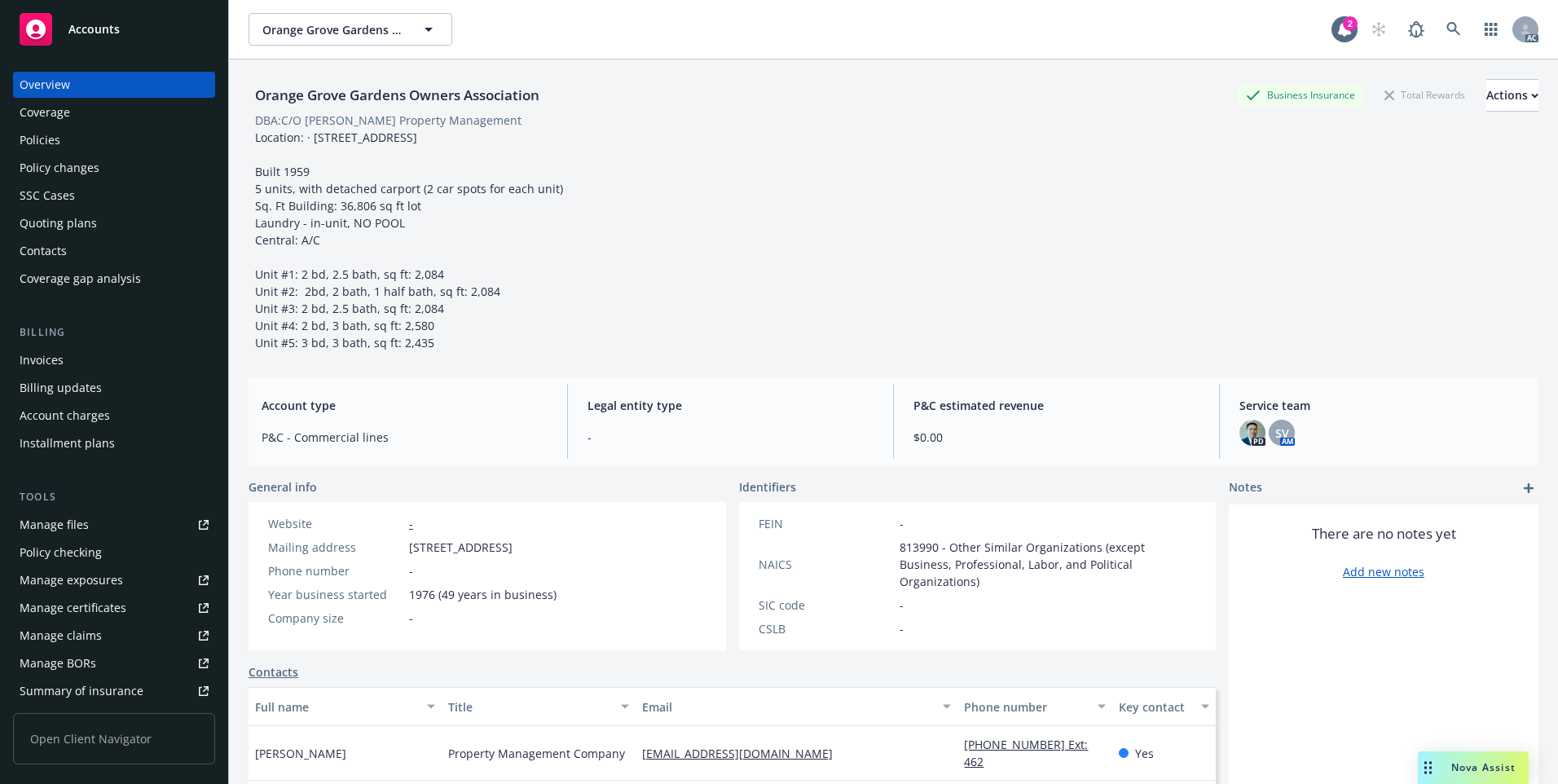
click at [84, 137] on div "Policies" at bounding box center [114, 140] width 189 height 26
